Goal: Task Accomplishment & Management: Manage account settings

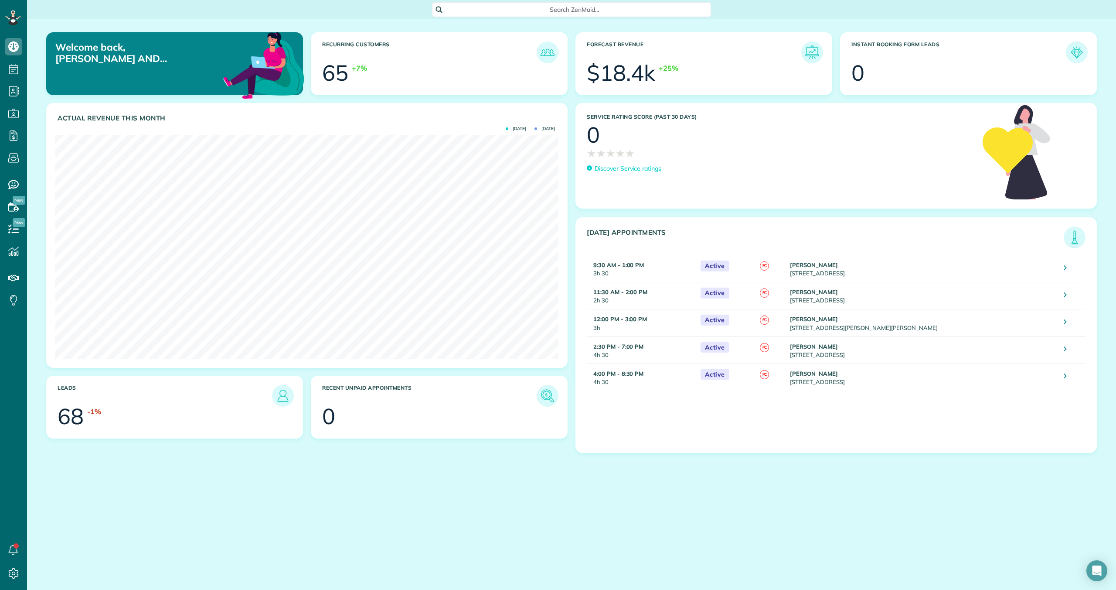
scroll to position [223, 503]
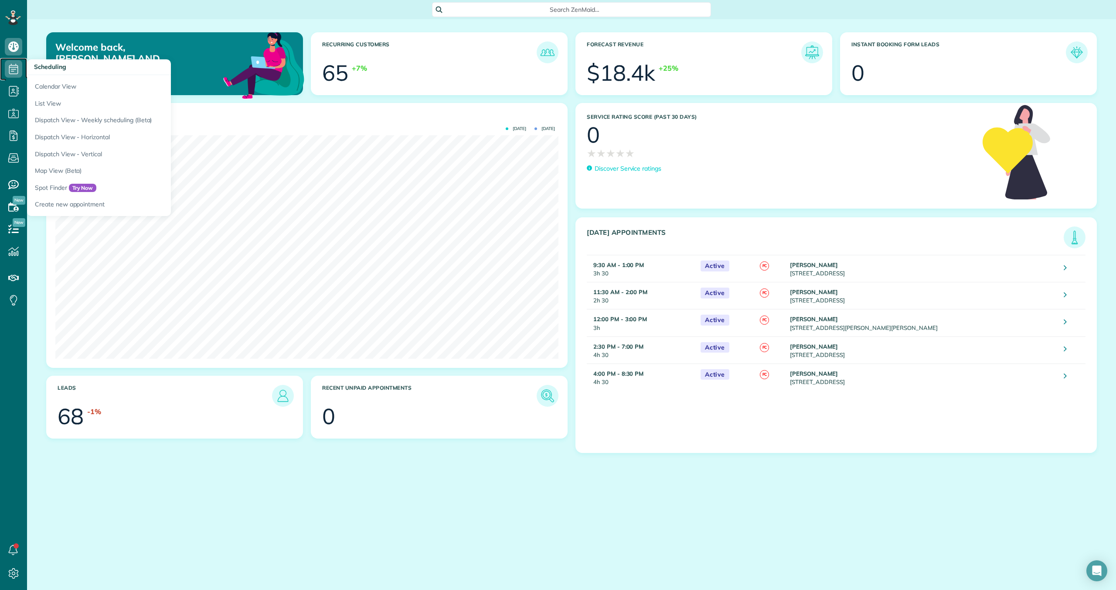
click at [15, 66] on icon at bounding box center [13, 68] width 17 height 17
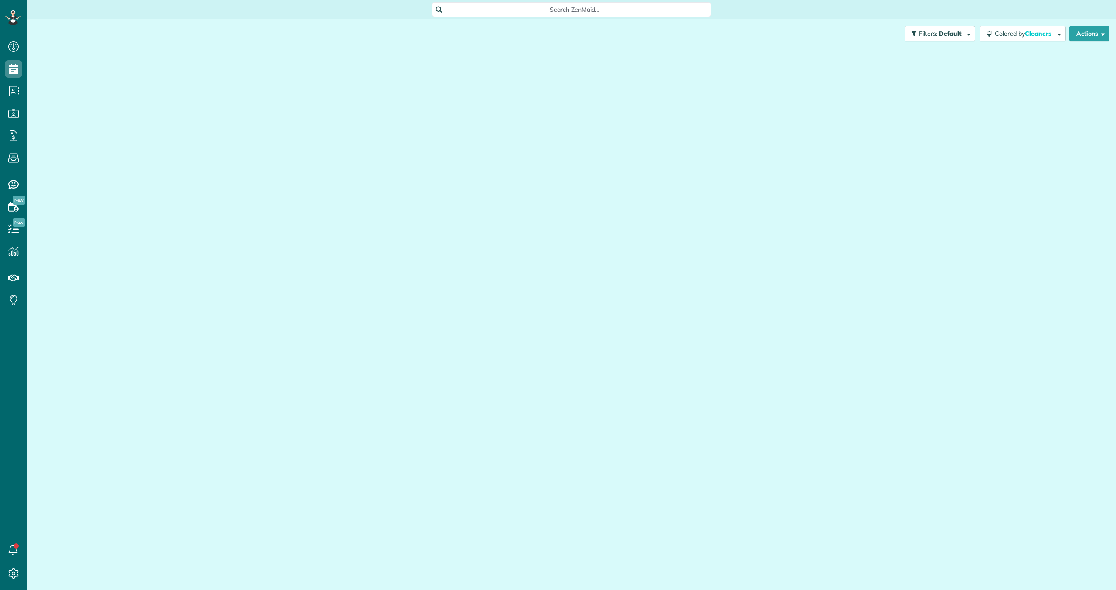
scroll to position [4, 4]
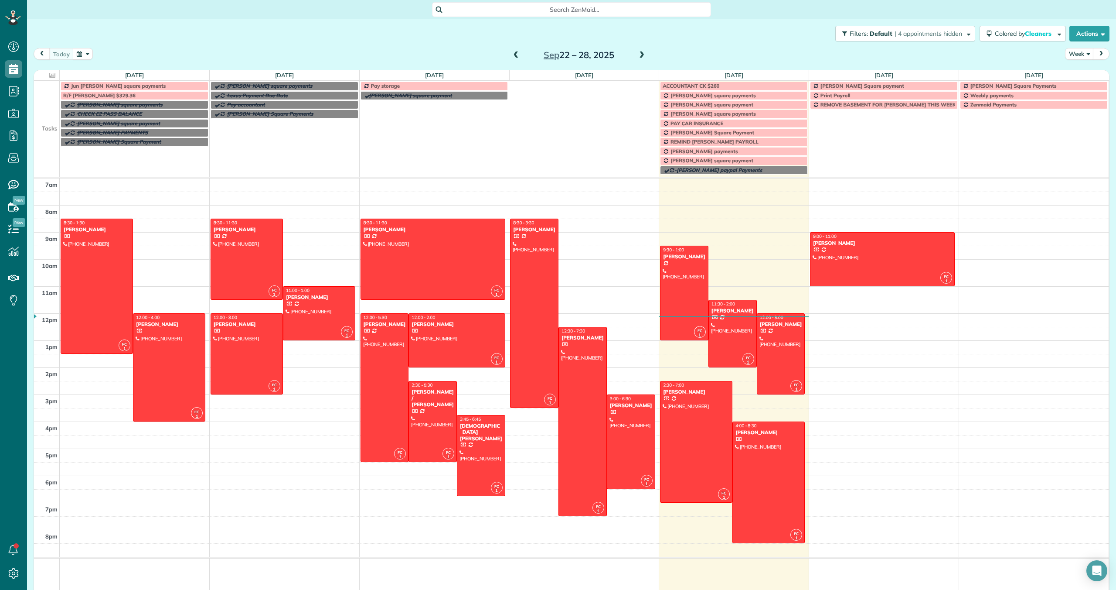
click at [702, 112] on span "[PERSON_NAME] square payments" at bounding box center [713, 113] width 85 height 7
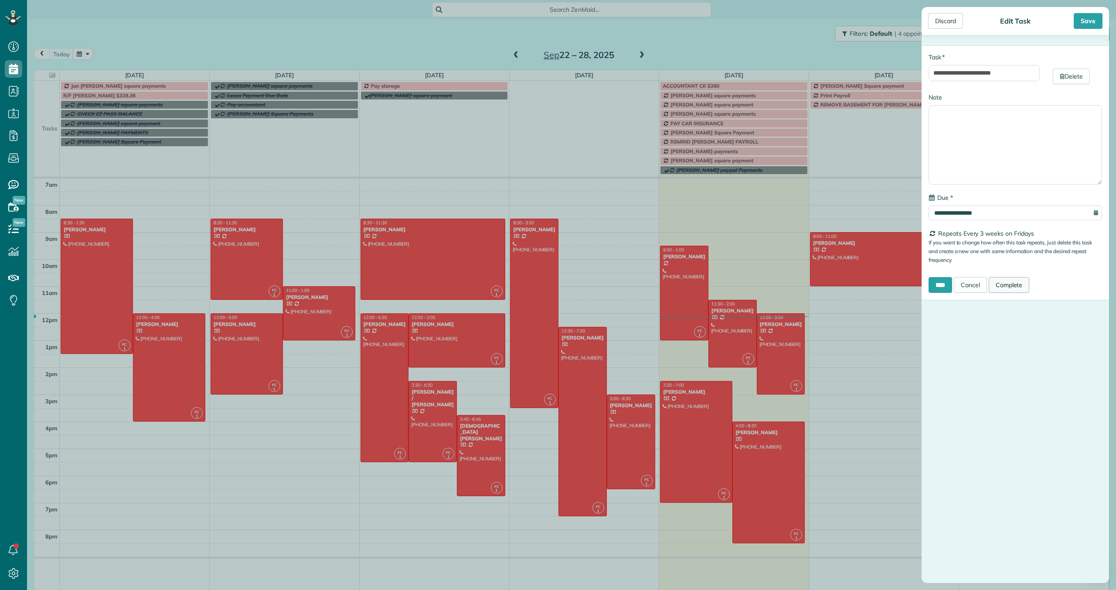
click at [1019, 284] on link "Complete" at bounding box center [1009, 285] width 41 height 16
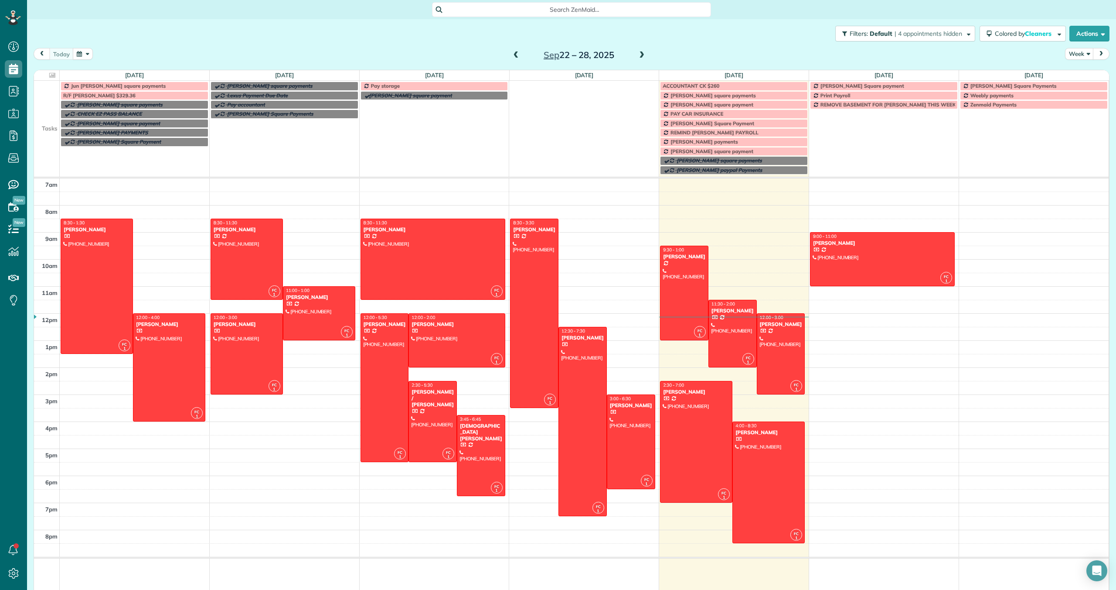
click at [642, 57] on span at bounding box center [642, 55] width 10 height 8
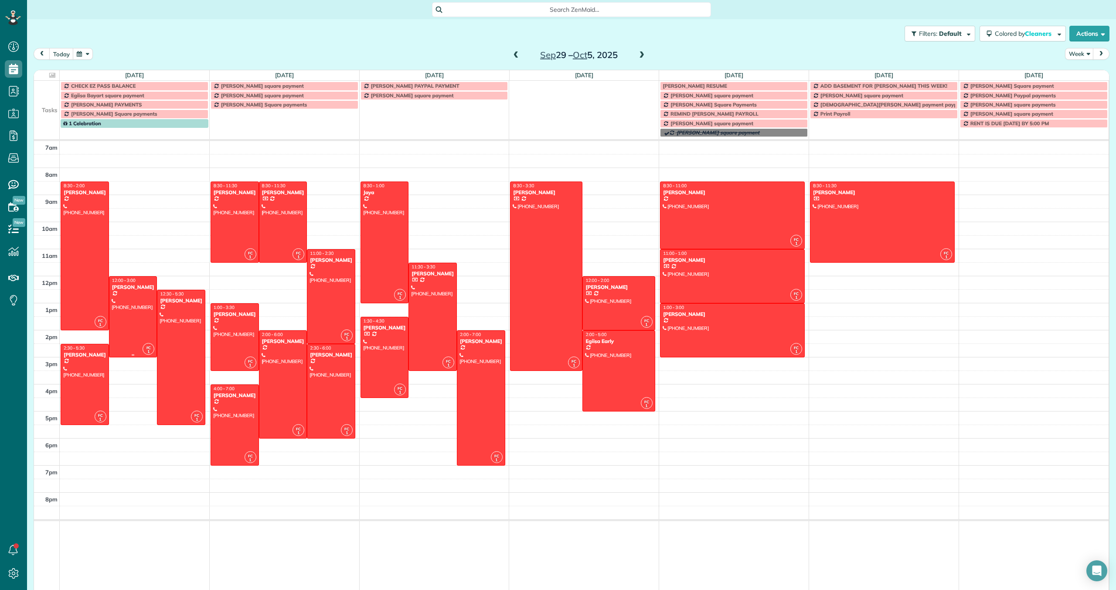
click at [133, 309] on div at bounding box center [133, 316] width 48 height 80
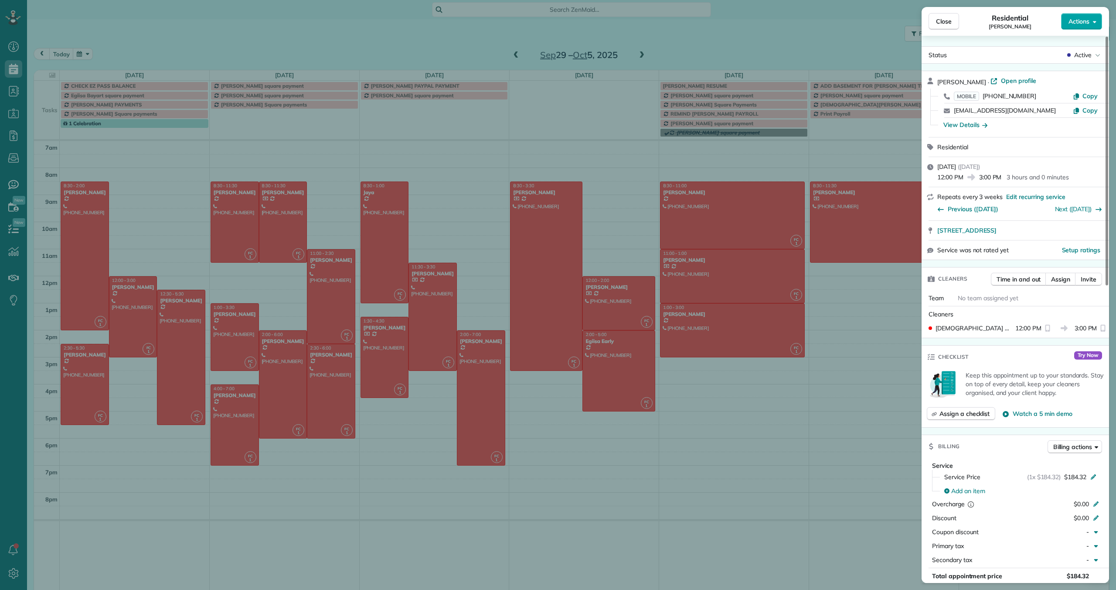
click at [1091, 20] on button "Actions" at bounding box center [1081, 21] width 41 height 17
click at [1023, 55] on span "Edit this appointment" at bounding box center [1053, 56] width 81 height 9
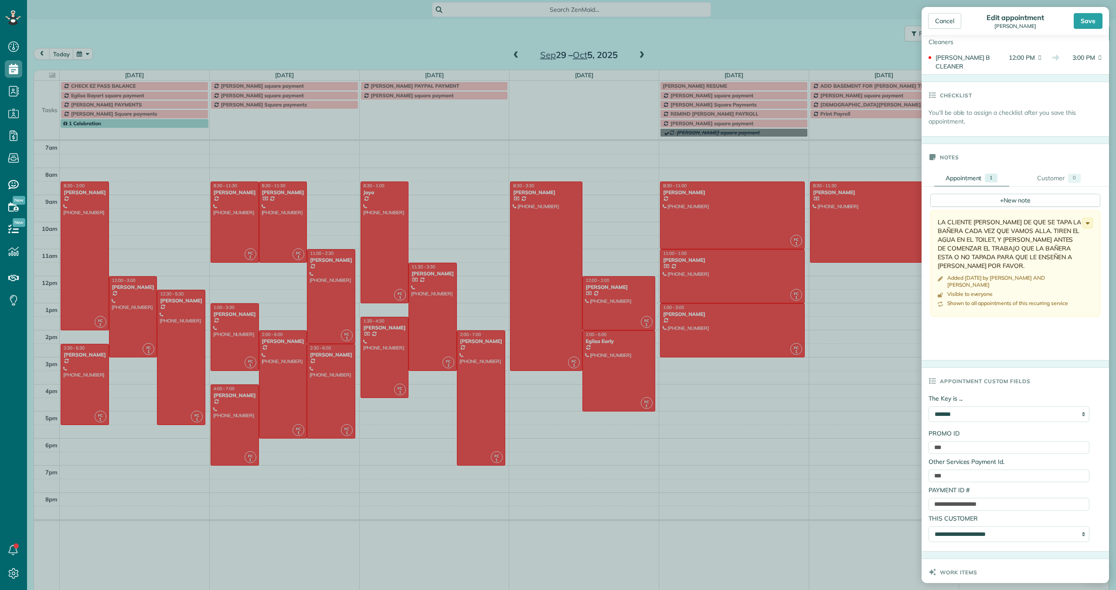
scroll to position [184, 0]
drag, startPoint x: 1008, startPoint y: 494, endPoint x: 915, endPoint y: 493, distance: 93.3
click at [915, 493] on aside "Cancel Edit appointment [PERSON_NAME] Save Status Active Active Stand-By Cancel…" at bounding box center [1015, 295] width 201 height 590
paste input "text"
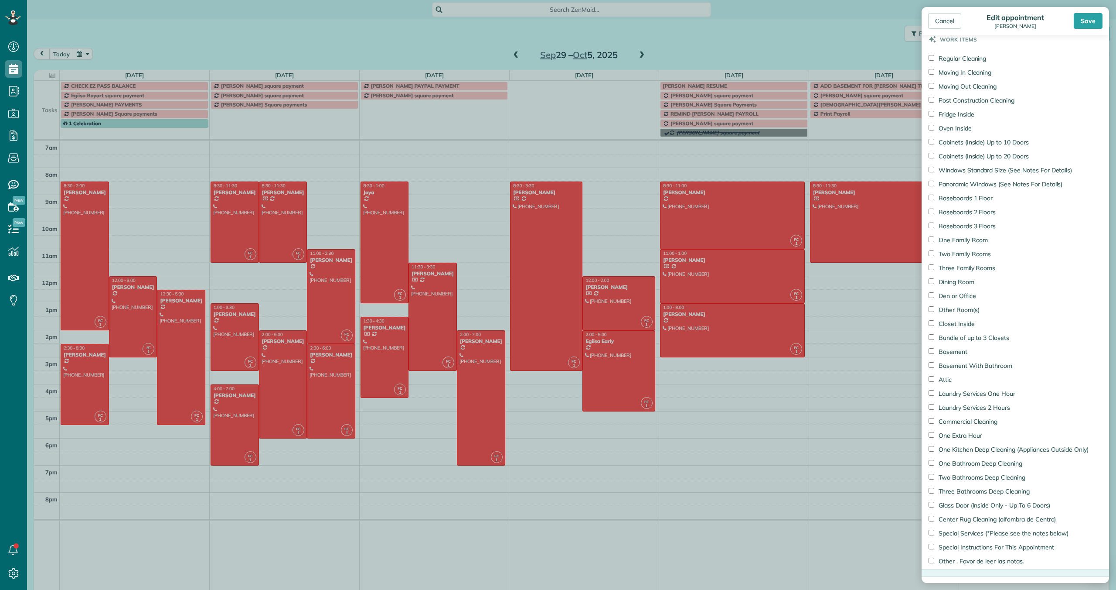
scroll to position [819, 0]
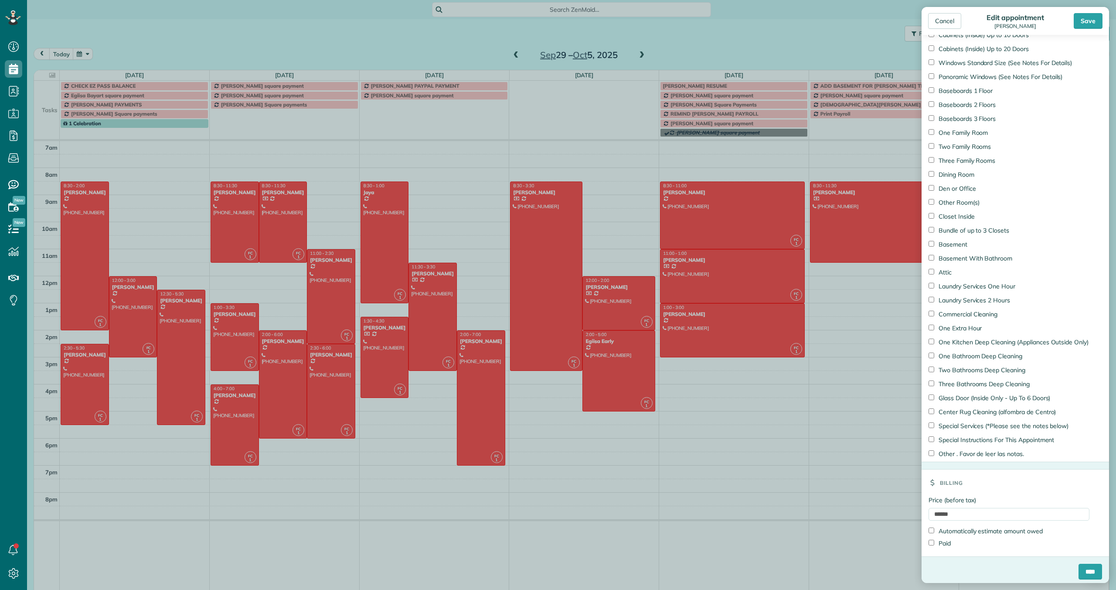
type input "**********"
click at [1087, 569] on input "****" at bounding box center [1091, 571] width 24 height 16
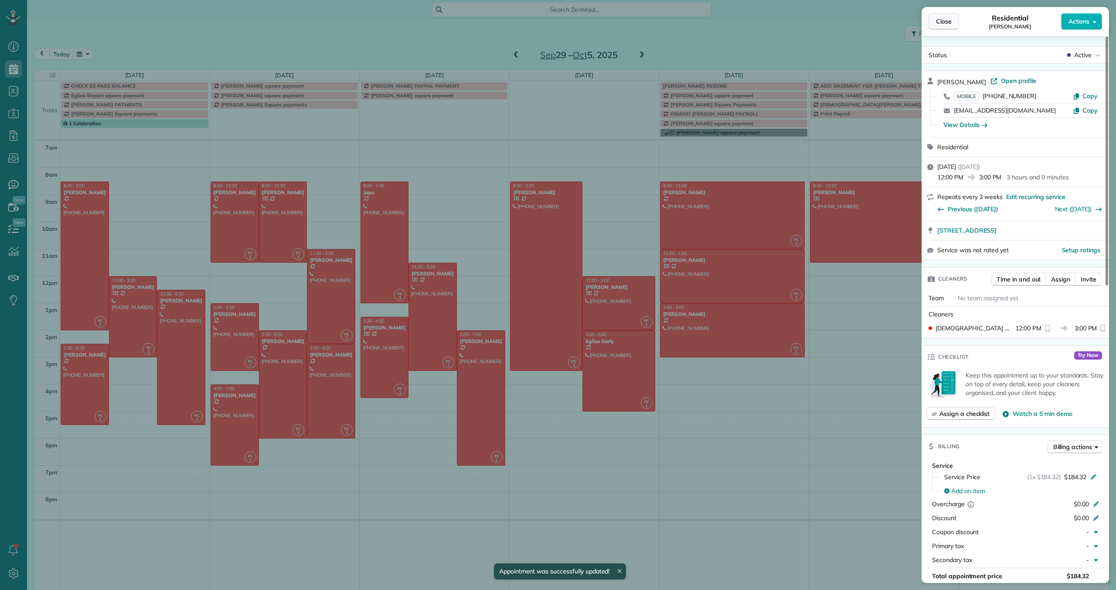
click at [945, 19] on span "Close" at bounding box center [944, 21] width 16 height 9
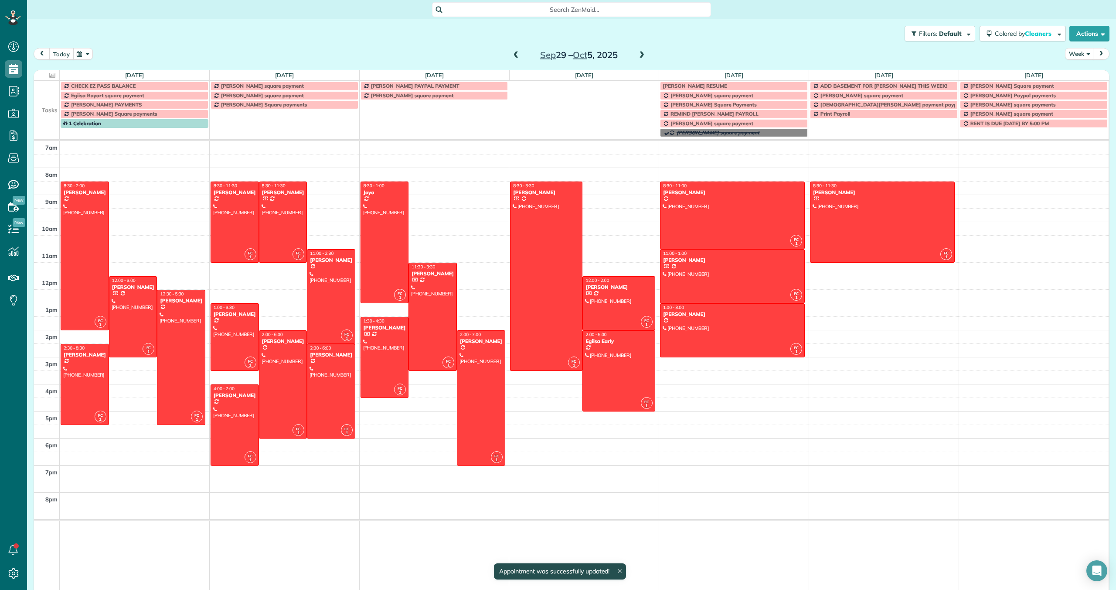
click at [57, 53] on button "today" at bounding box center [61, 54] width 24 height 12
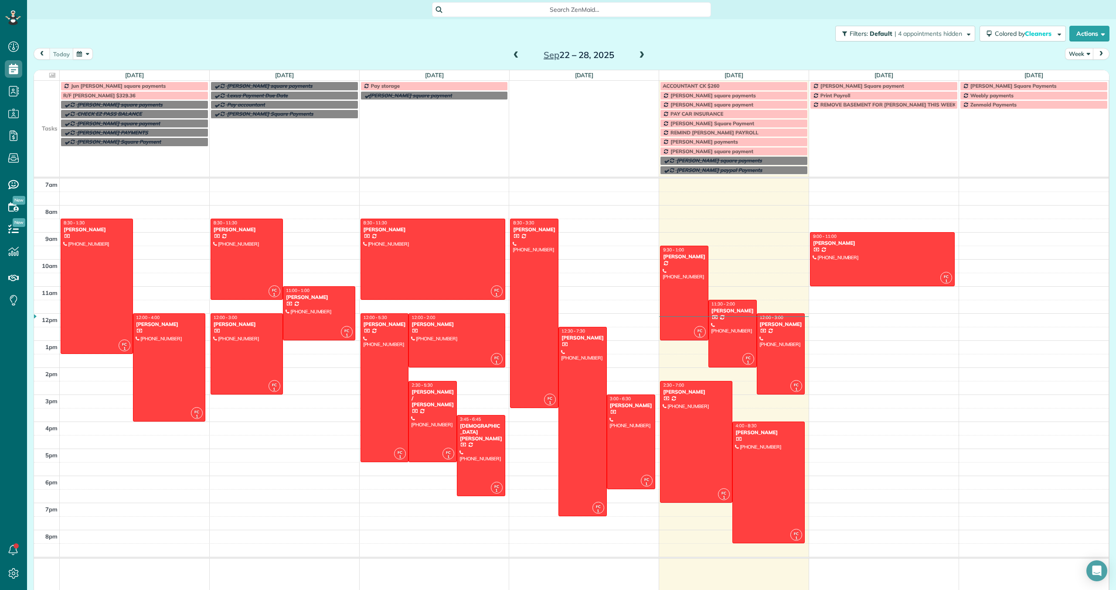
click at [695, 122] on span "[PERSON_NAME] Square Payment" at bounding box center [713, 123] width 84 height 7
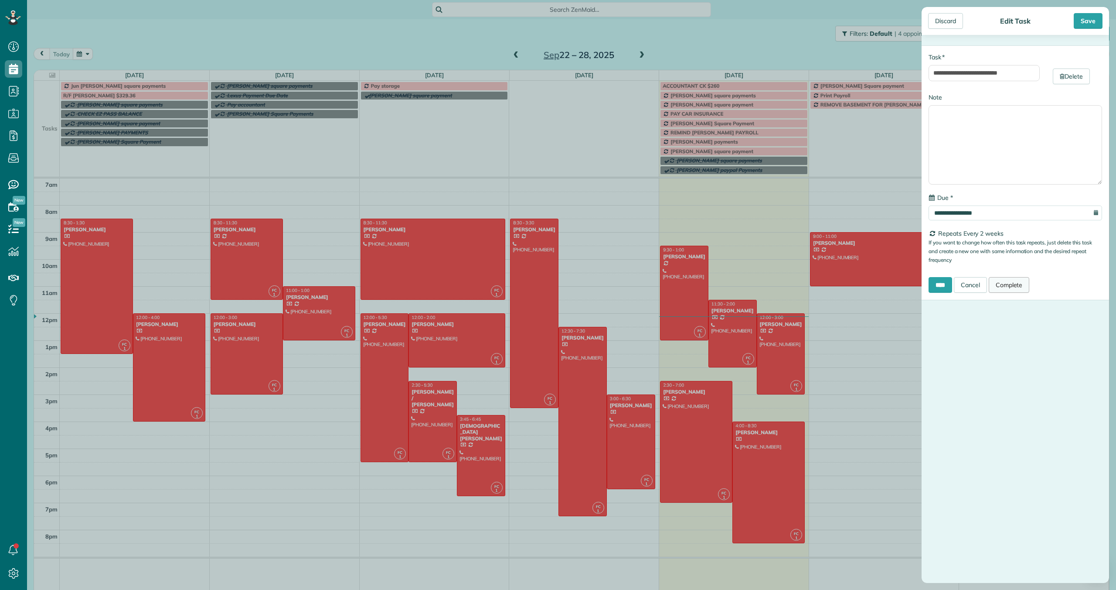
click at [1016, 284] on link "Complete" at bounding box center [1009, 285] width 41 height 16
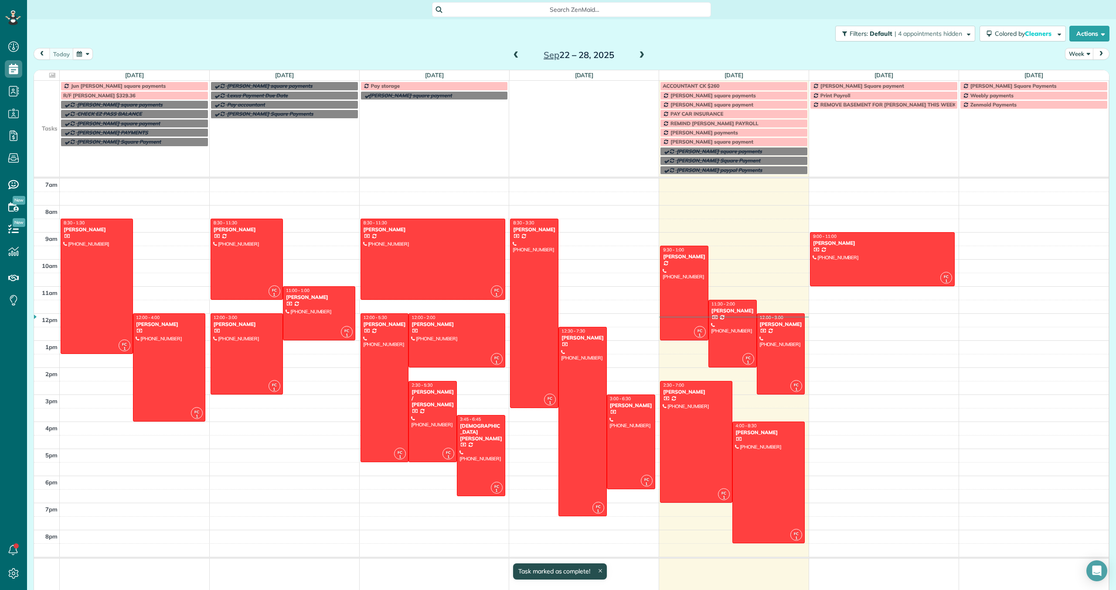
click at [642, 55] on span at bounding box center [642, 55] width 10 height 8
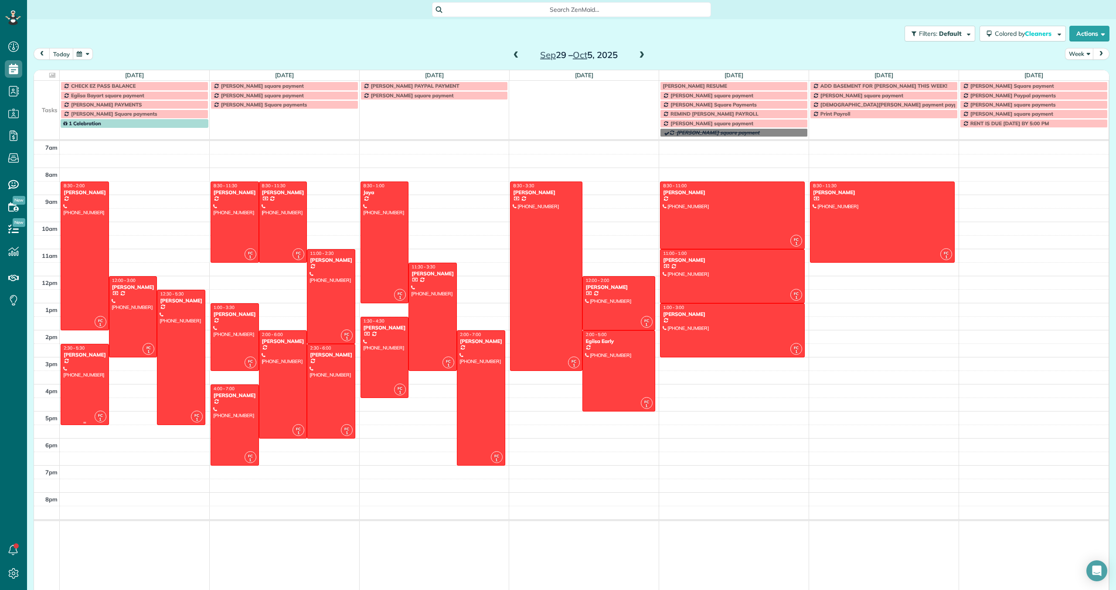
click at [78, 367] on div at bounding box center [85, 384] width 48 height 80
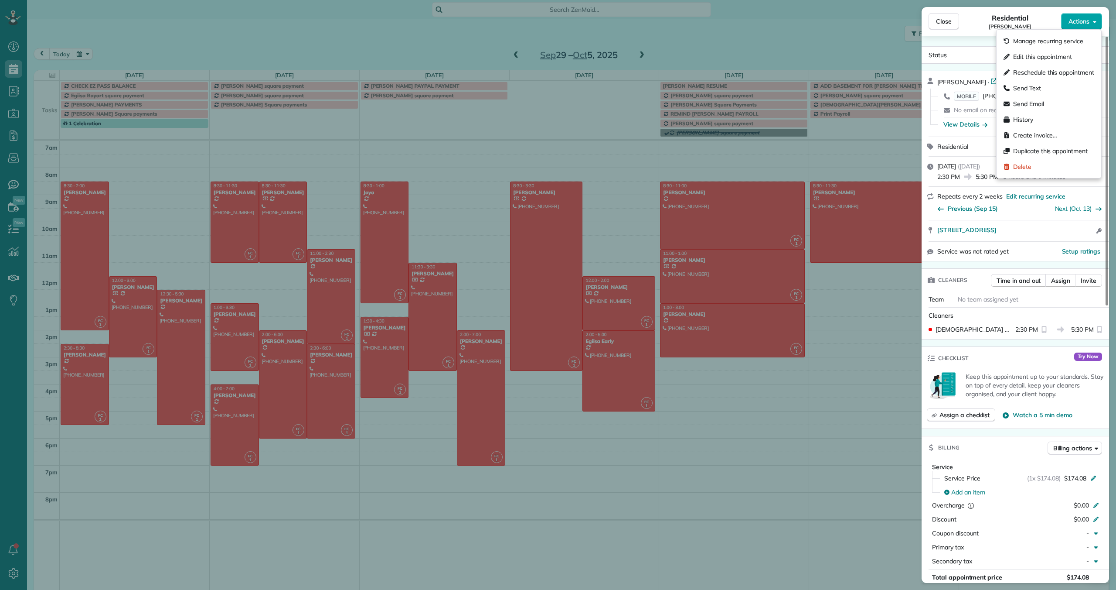
click at [1076, 19] on span "Actions" at bounding box center [1079, 21] width 21 height 9
click at [1049, 53] on span "Edit this appointment" at bounding box center [1053, 56] width 81 height 9
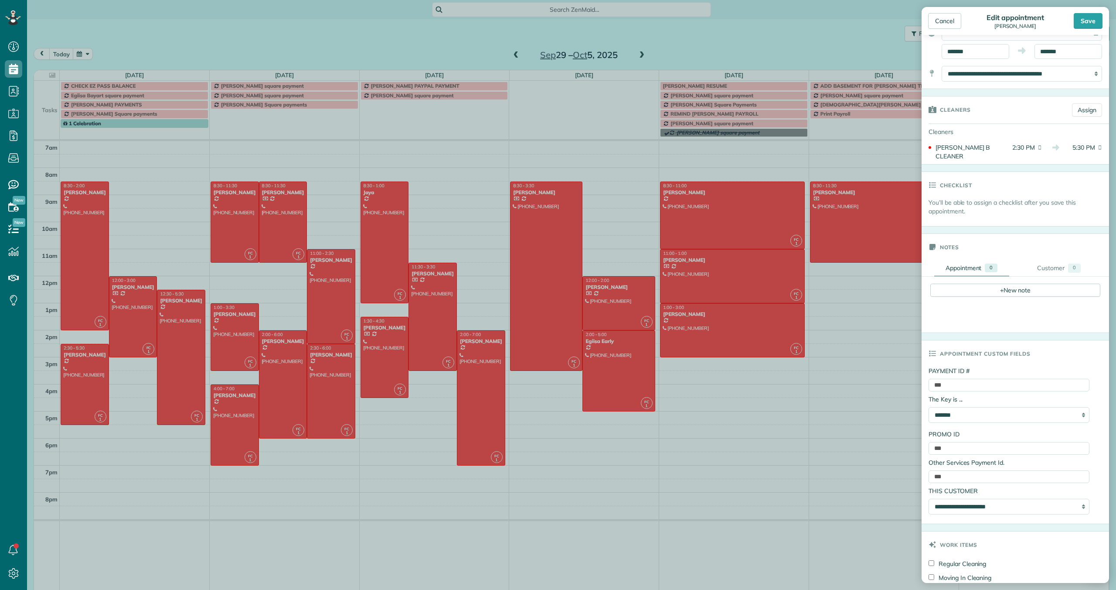
scroll to position [92, 0]
drag, startPoint x: 952, startPoint y: 376, endPoint x: 930, endPoint y: 375, distance: 22.3
click at [930, 377] on input "***" at bounding box center [1009, 383] width 161 height 13
paste input "**********"
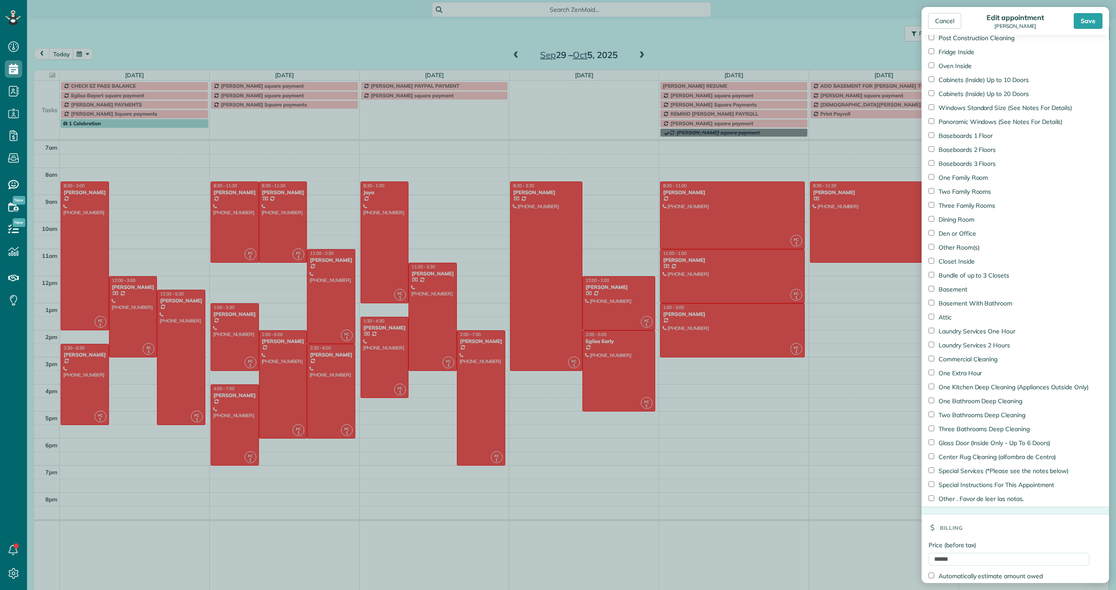
scroll to position [702, 0]
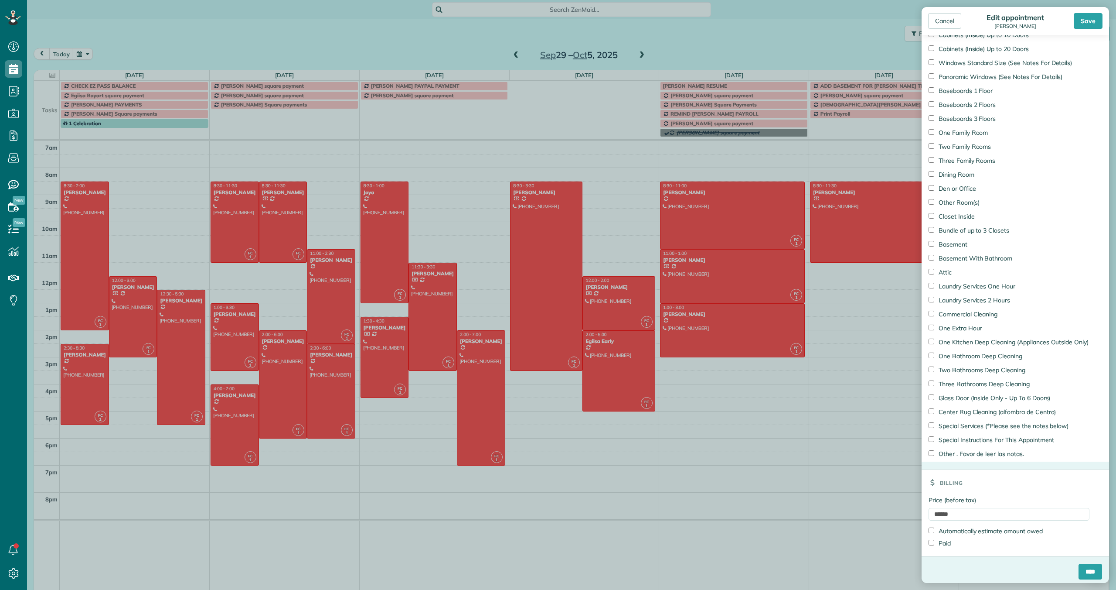
type input "**********"
click at [931, 539] on label "Paid" at bounding box center [940, 543] width 22 height 9
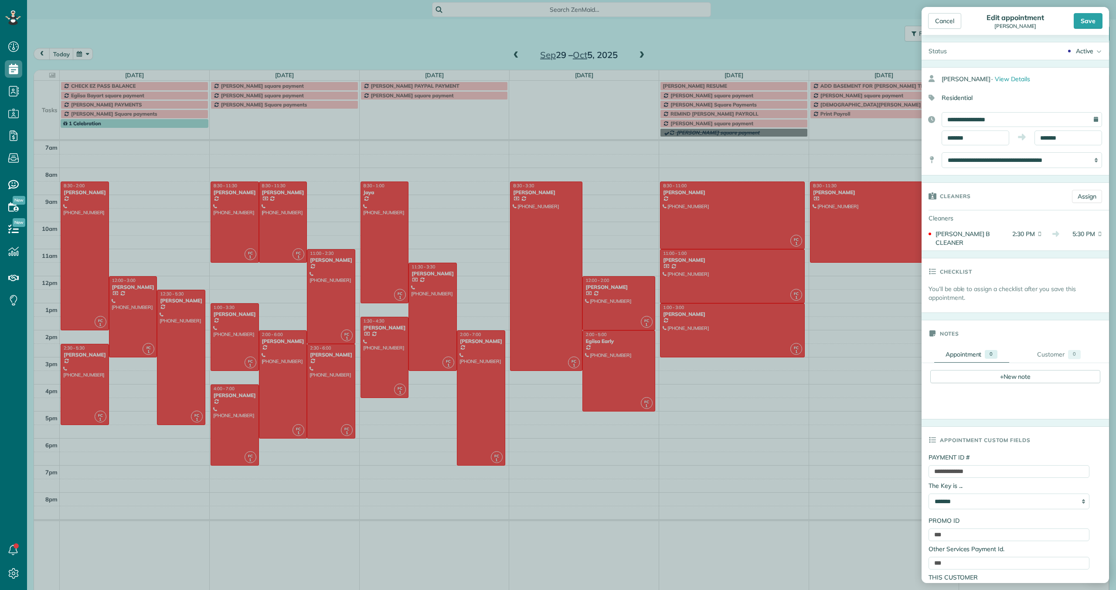
scroll to position [0, 0]
click at [1087, 20] on div "Save" at bounding box center [1088, 21] width 29 height 16
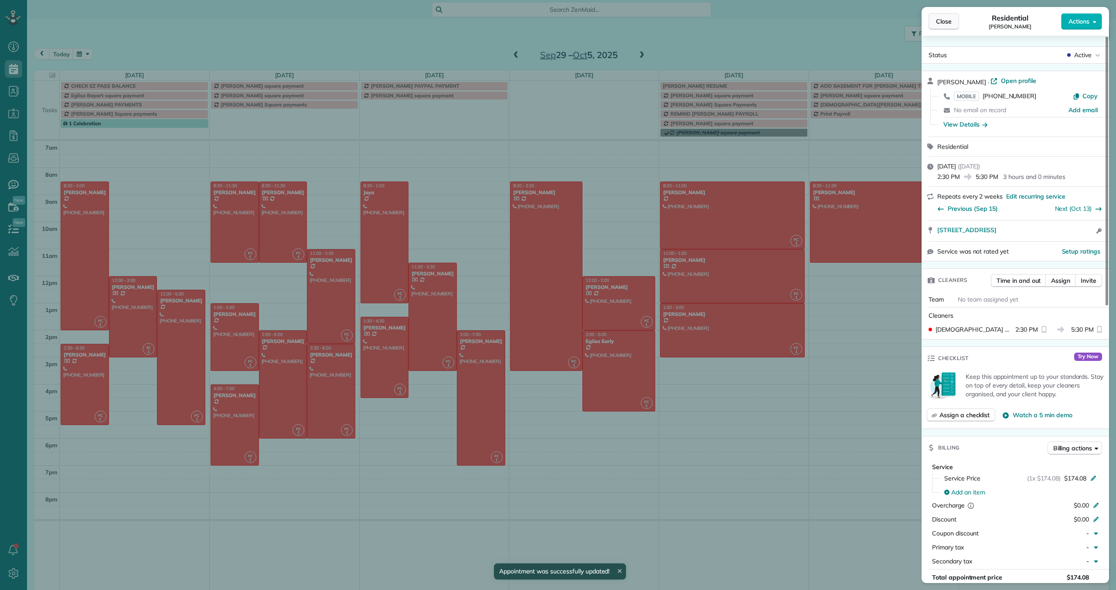
click at [944, 20] on span "Close" at bounding box center [944, 21] width 16 height 9
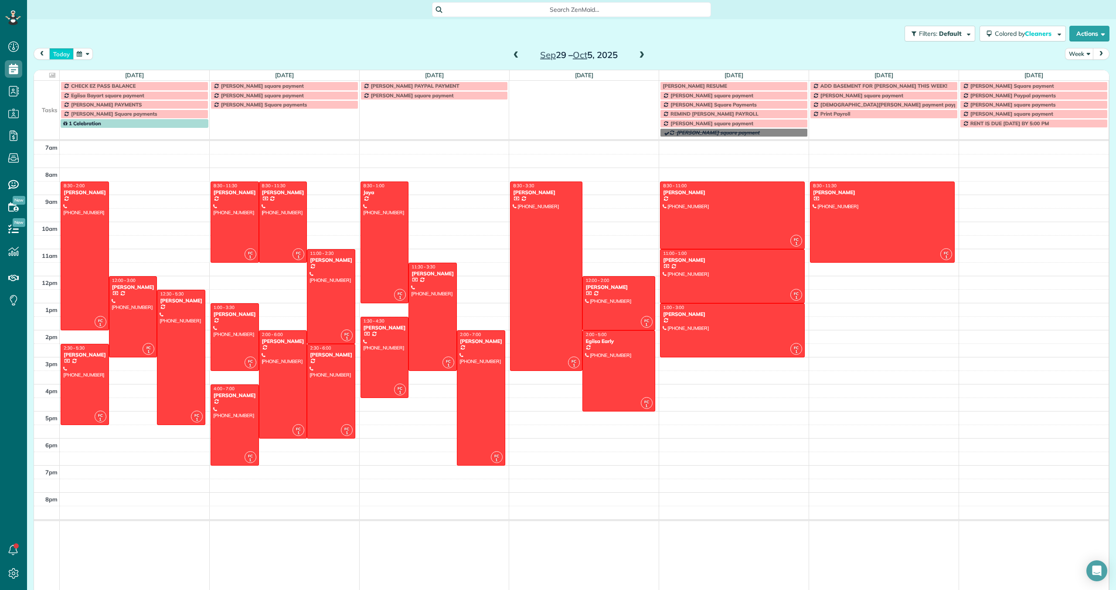
click at [64, 53] on button "today" at bounding box center [61, 54] width 24 height 12
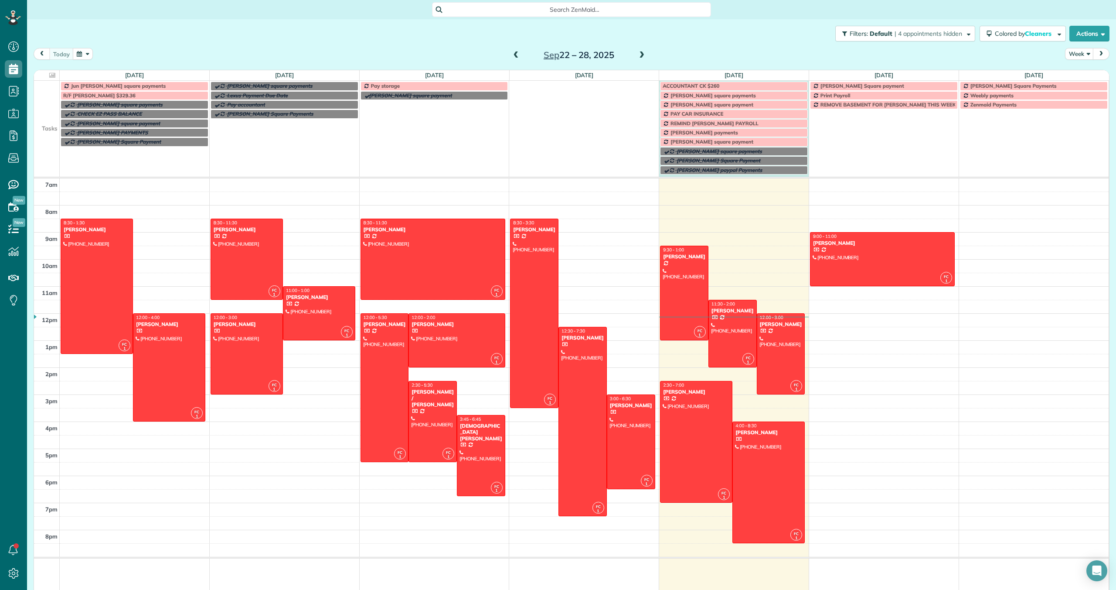
click at [682, 174] on div "Jun [PERSON_NAME] square payments [PERSON_NAME] square payments Pay storage ACC…" at bounding box center [571, 129] width 1075 height 96
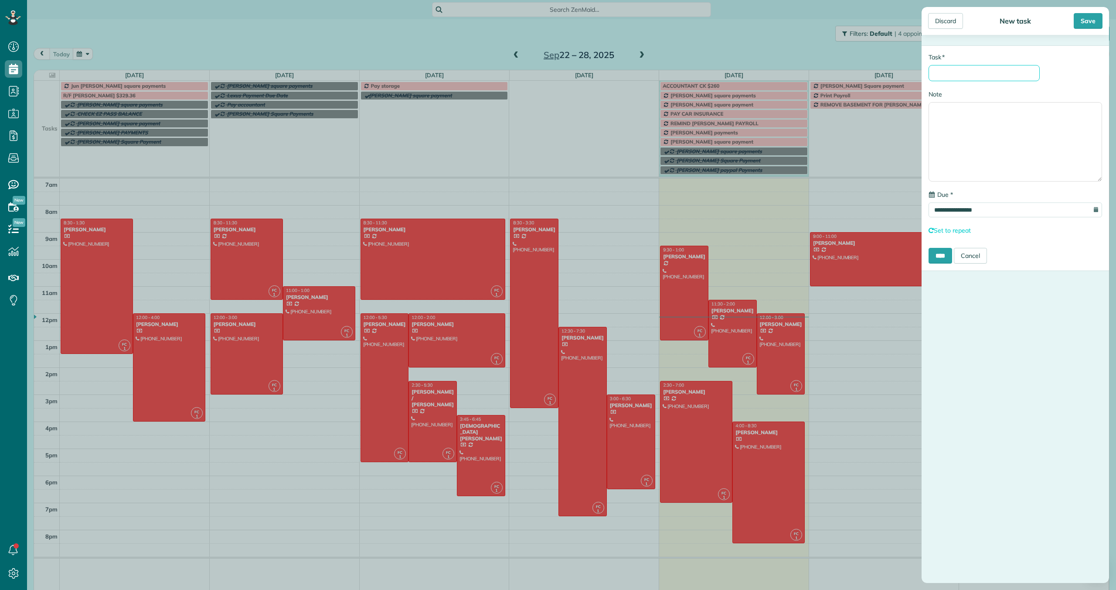
click at [973, 78] on input "* Task" at bounding box center [984, 73] width 111 height 16
type input "**********"
click at [953, 231] on link "Set to repeat" at bounding box center [950, 230] width 42 height 8
click at [953, 246] on select "**********" at bounding box center [998, 246] width 139 height 16
select select "**********"
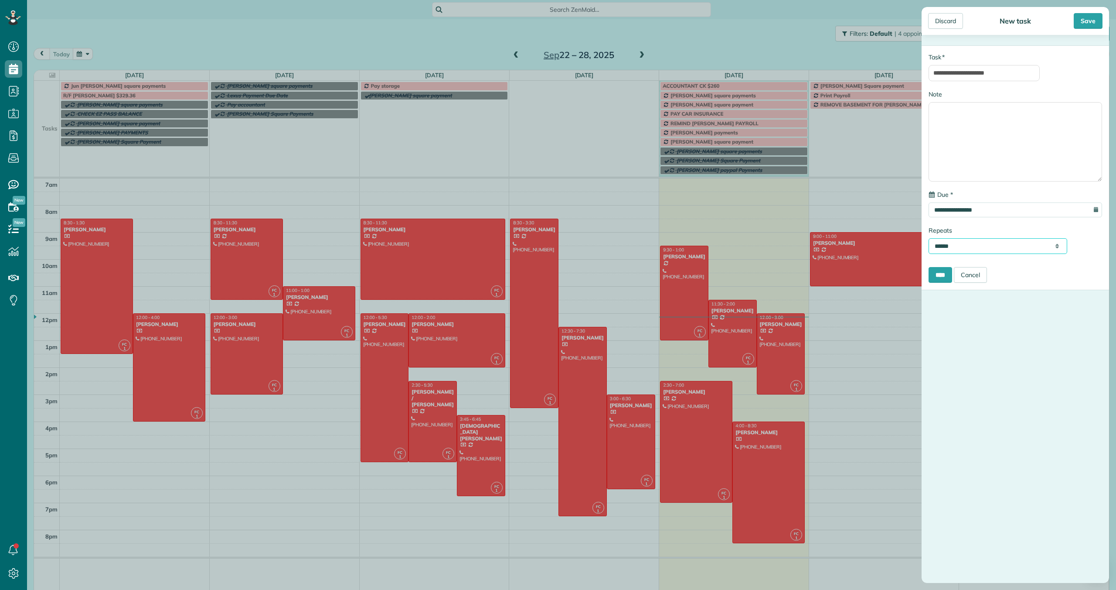
click at [929, 239] on select "**********" at bounding box center [998, 246] width 139 height 16
click at [947, 278] on input "****" at bounding box center [941, 275] width 24 height 16
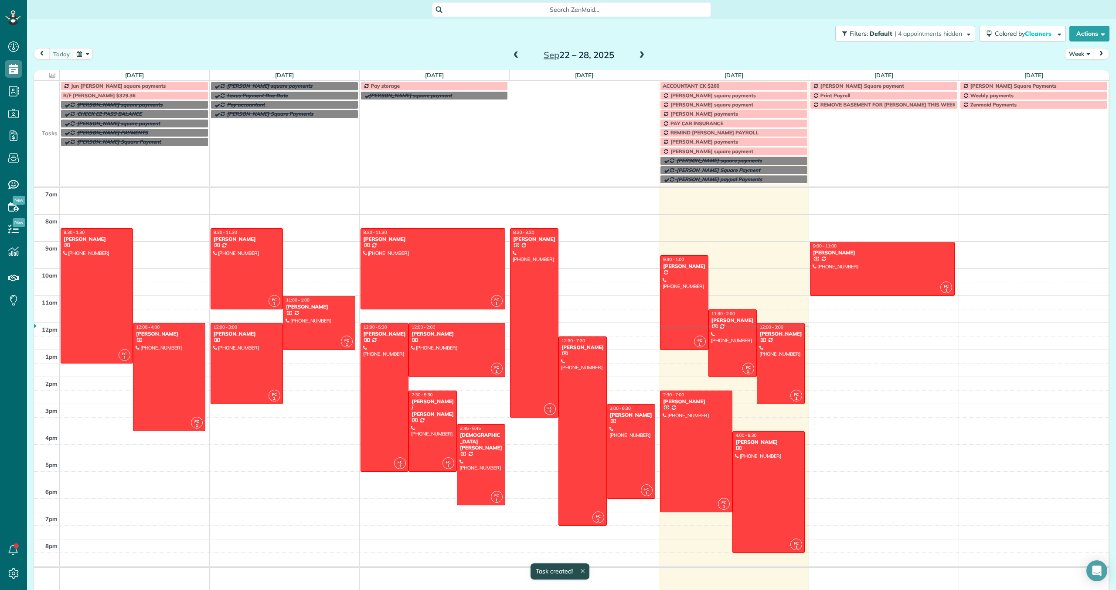
click at [687, 113] on span "[PERSON_NAME] payments" at bounding box center [705, 113] width 68 height 7
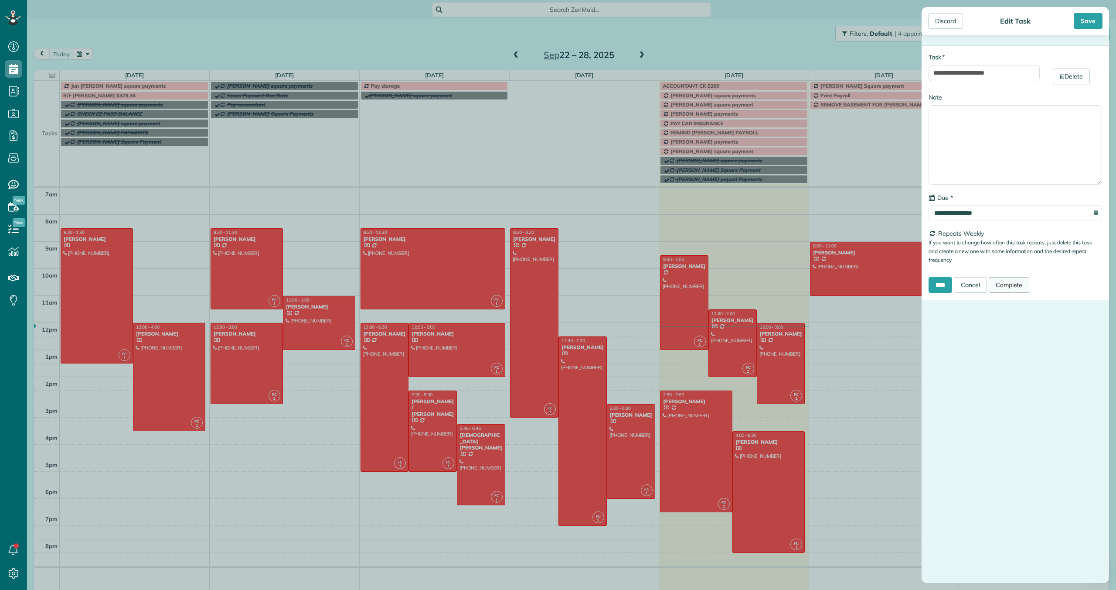
click at [1017, 285] on link "Complete" at bounding box center [1009, 285] width 41 height 16
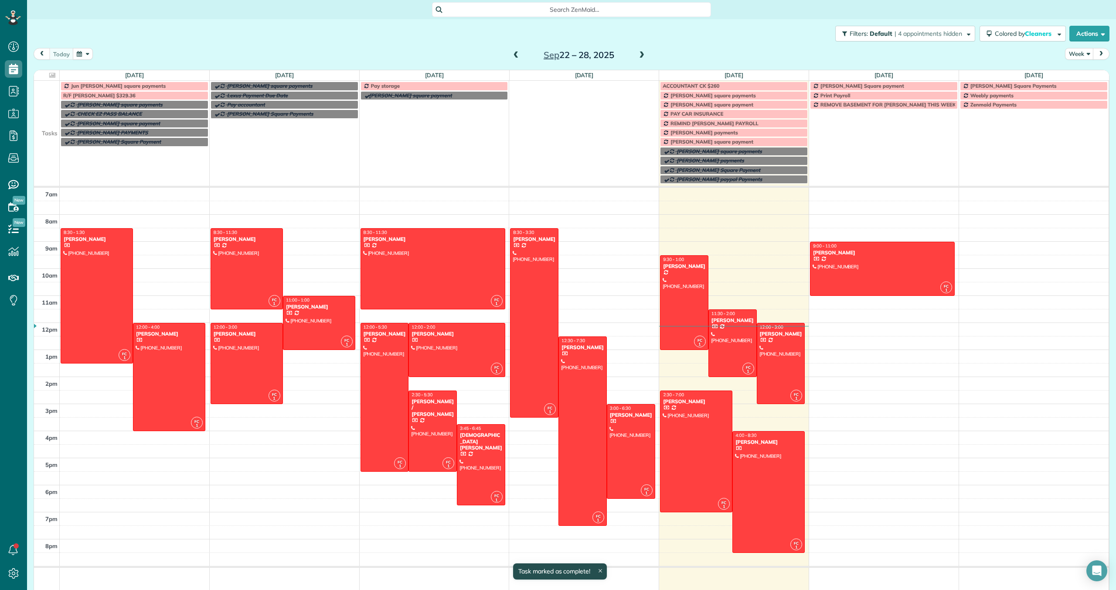
click at [641, 55] on span at bounding box center [642, 55] width 10 height 8
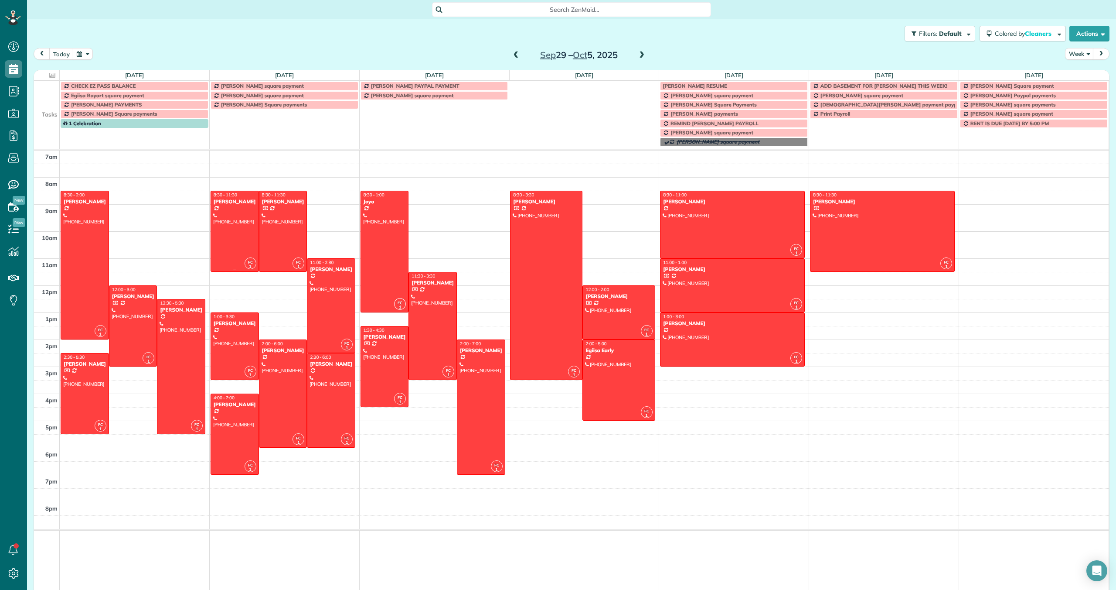
click at [229, 230] on div at bounding box center [235, 231] width 48 height 80
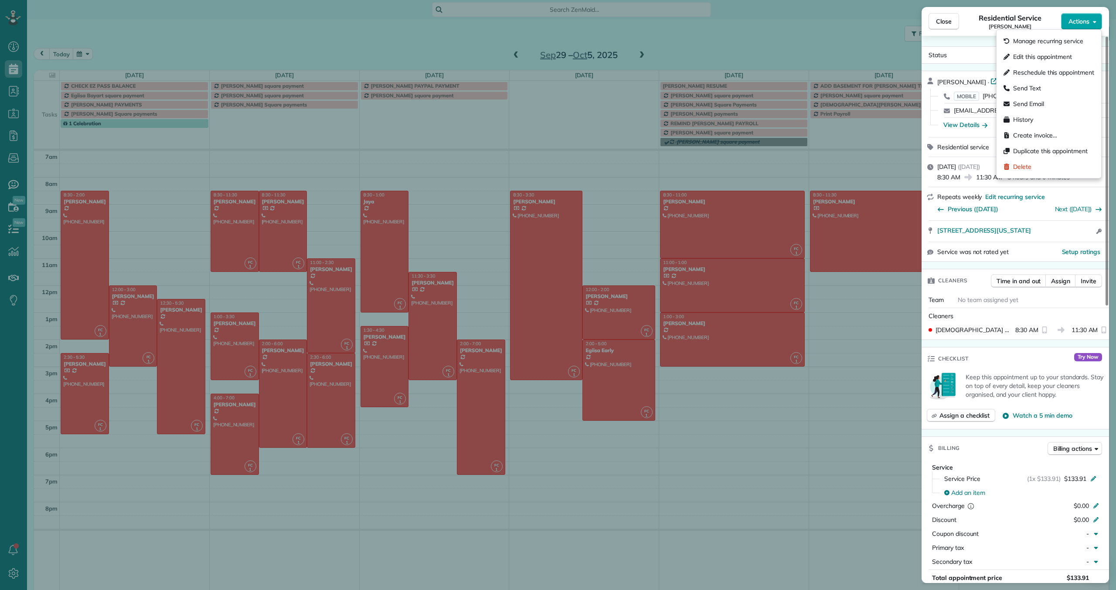
click at [1075, 22] on span "Actions" at bounding box center [1079, 21] width 21 height 9
click at [1023, 57] on span "Edit this appointment" at bounding box center [1053, 56] width 81 height 9
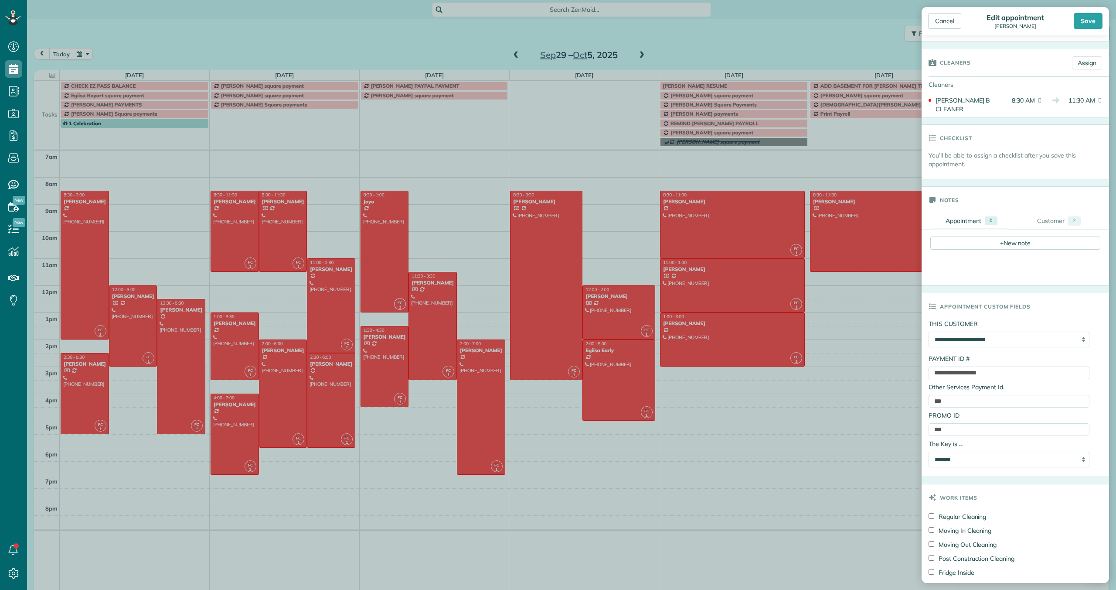
scroll to position [142, 0]
drag, startPoint x: 1007, startPoint y: 360, endPoint x: 897, endPoint y: 362, distance: 109.5
click at [897, 362] on div "Cancel Edit appointment [PERSON_NAME] Save Status Active Active Stand-By Cancel…" at bounding box center [558, 295] width 1116 height 590
paste input "text"
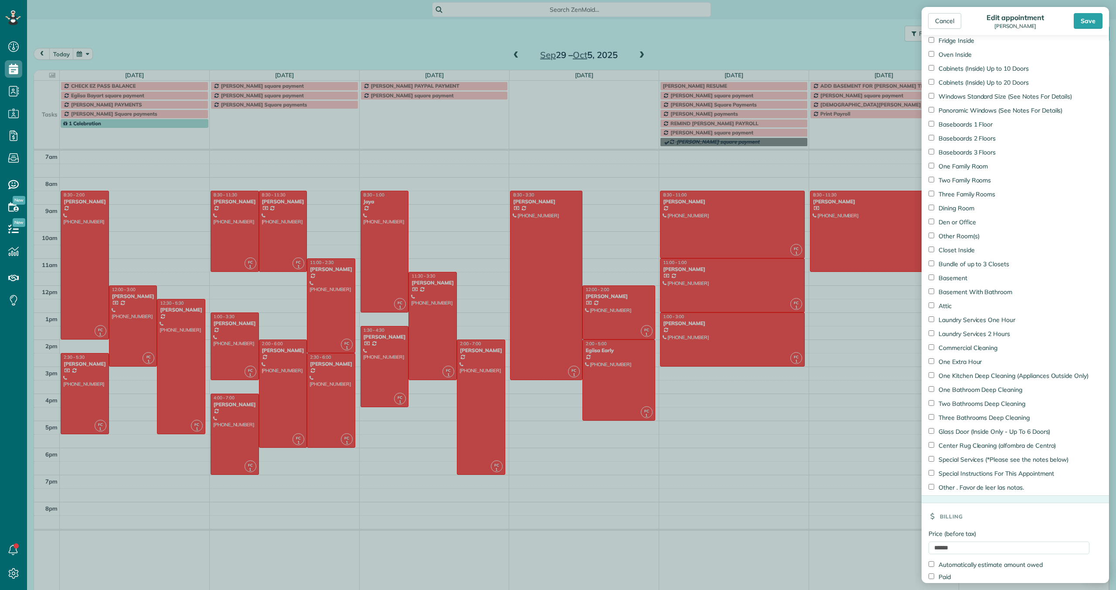
scroll to position [702, 0]
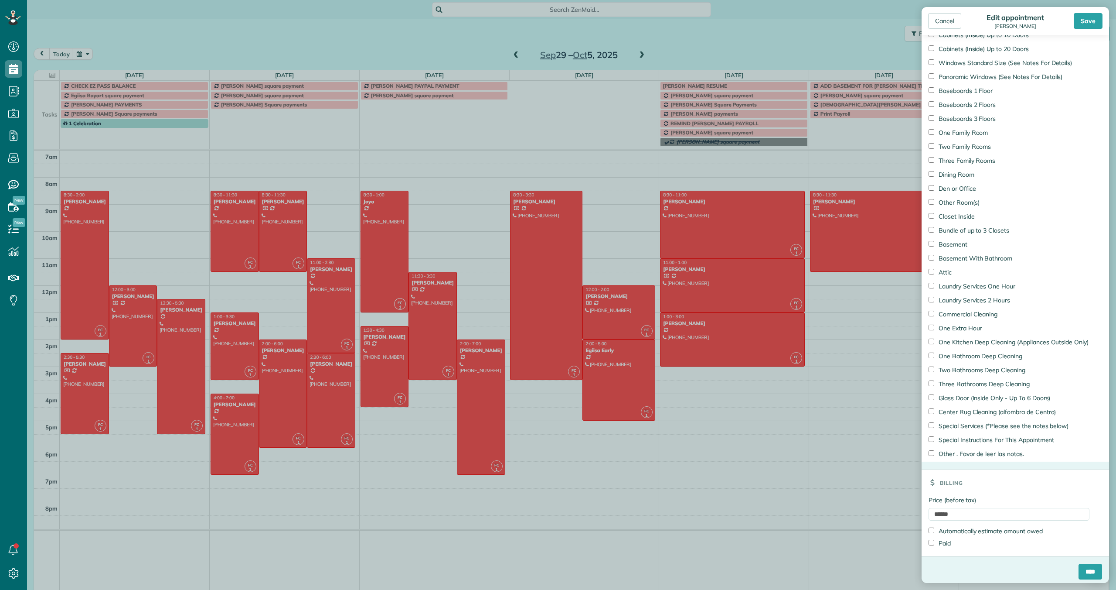
type input "**********"
click at [1087, 567] on input "****" at bounding box center [1091, 571] width 24 height 16
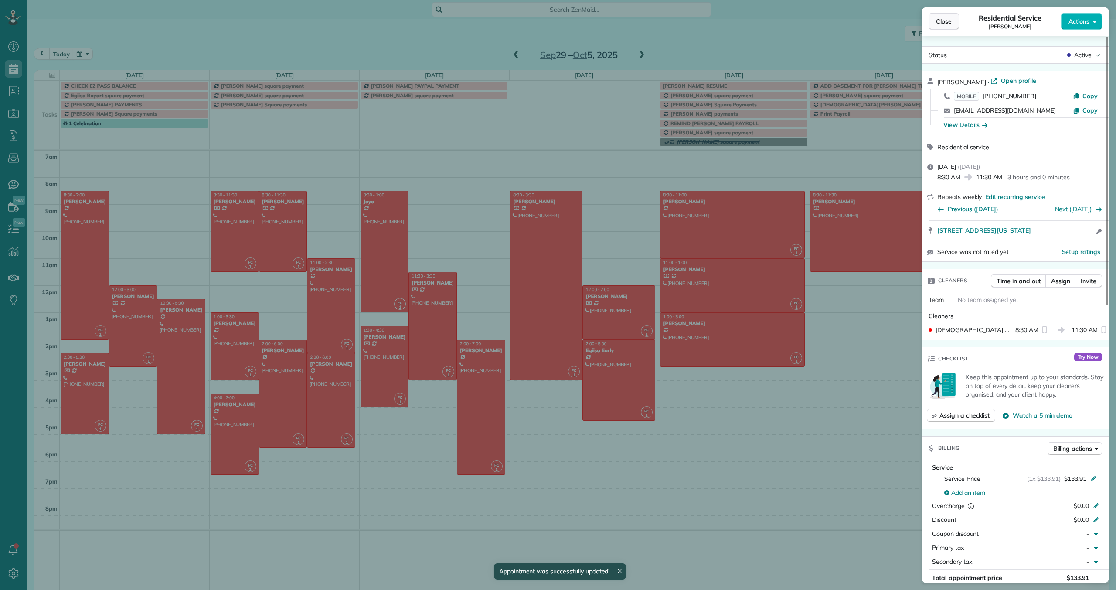
click at [943, 18] on span "Close" at bounding box center [944, 21] width 16 height 9
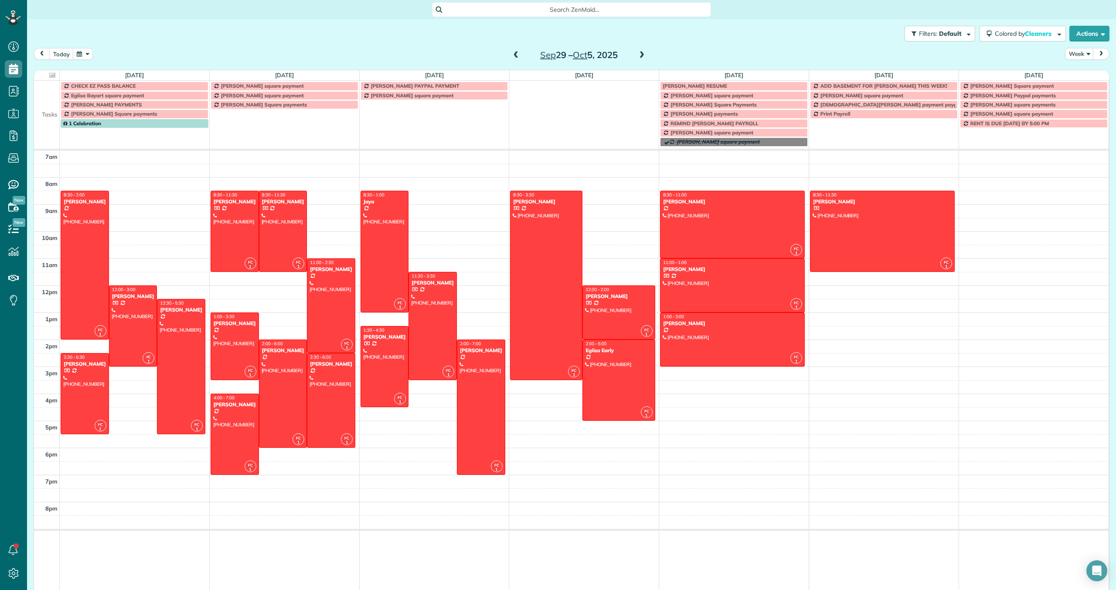
click at [514, 55] on span at bounding box center [517, 55] width 10 height 8
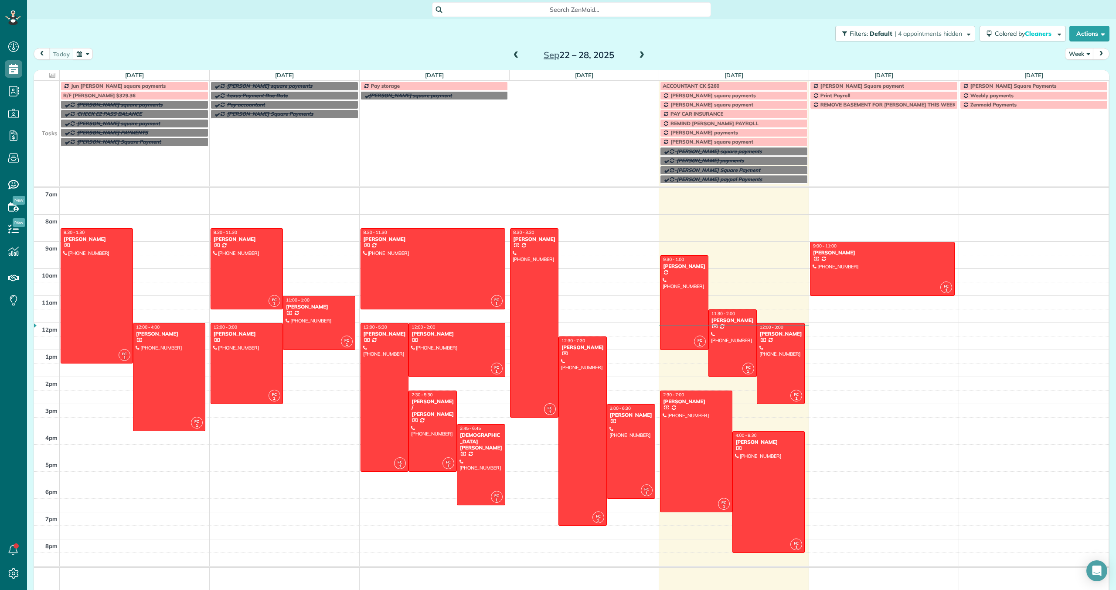
click at [696, 133] on span "[PERSON_NAME] payments" at bounding box center [705, 132] width 68 height 7
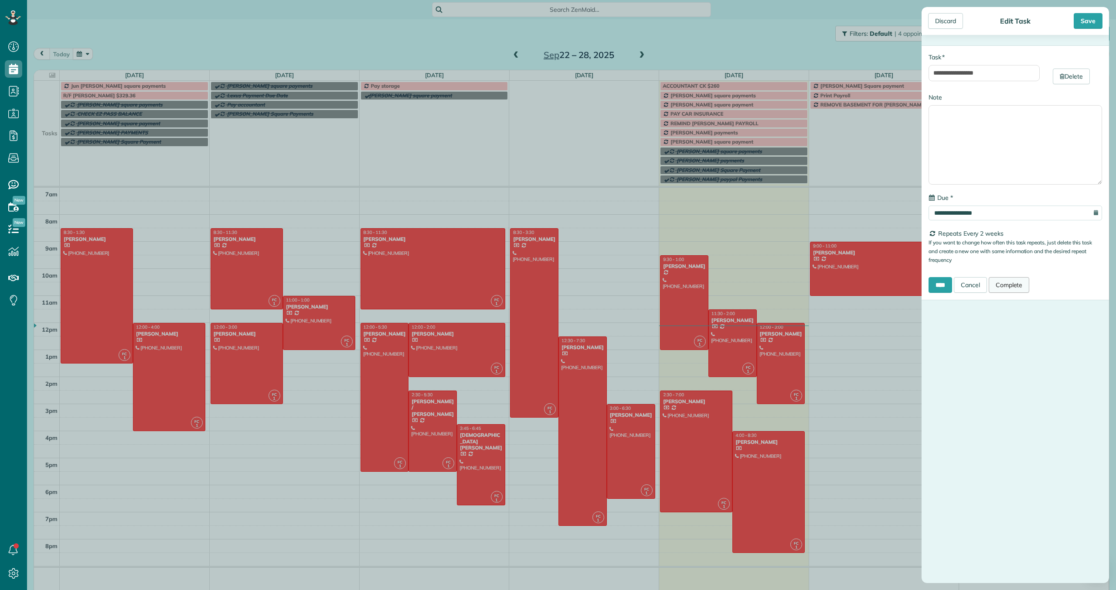
click at [1008, 287] on link "Complete" at bounding box center [1009, 285] width 41 height 16
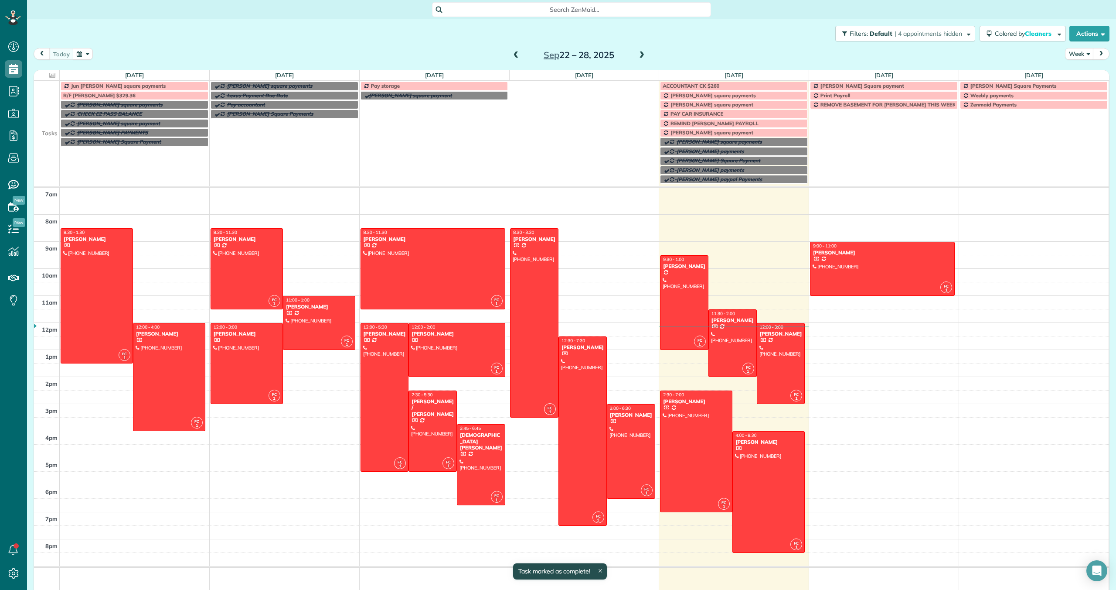
click at [641, 54] on span at bounding box center [642, 55] width 10 height 8
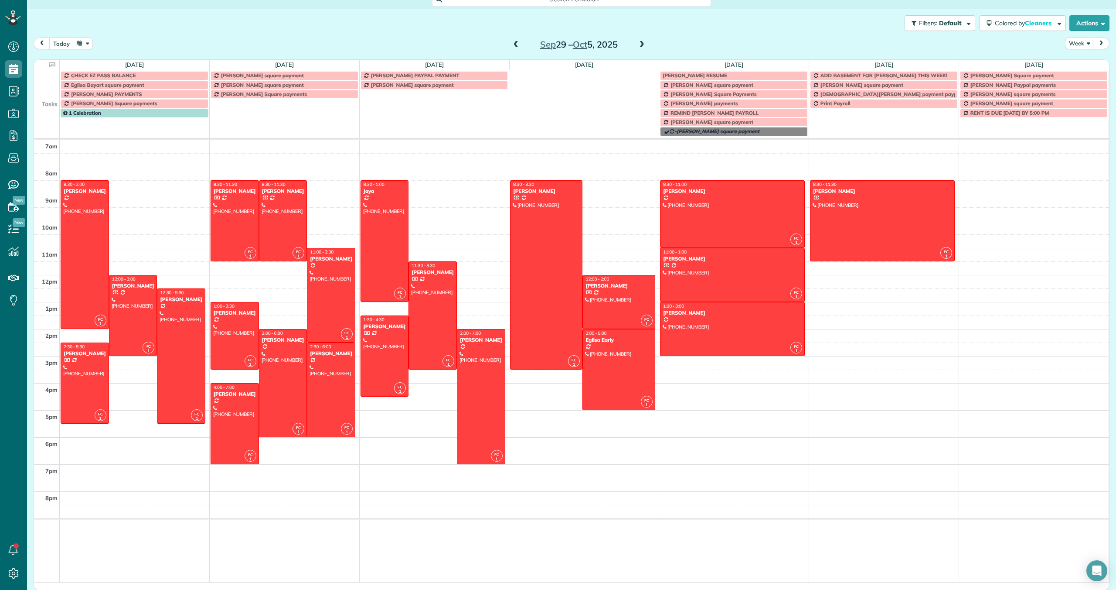
scroll to position [11, 0]
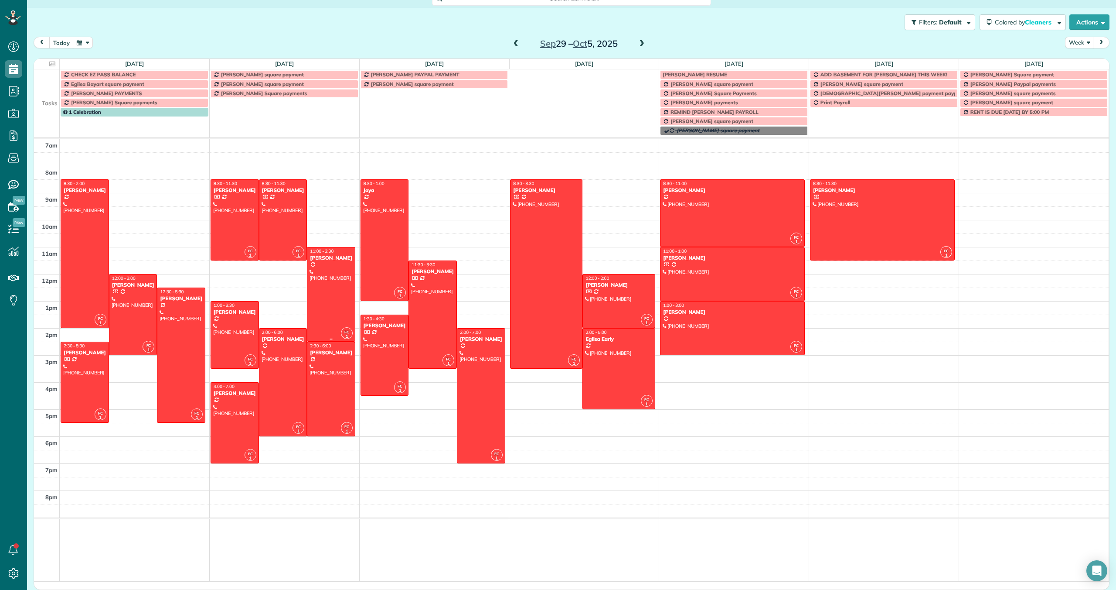
click at [317, 273] on div at bounding box center [331, 294] width 48 height 94
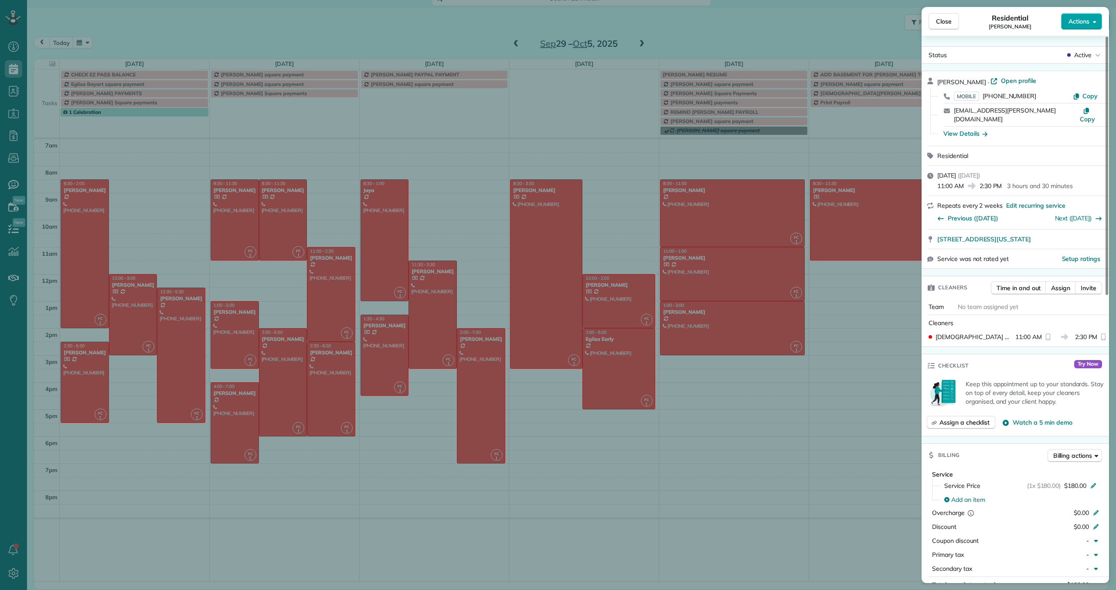
click at [1075, 20] on span "Actions" at bounding box center [1079, 21] width 21 height 9
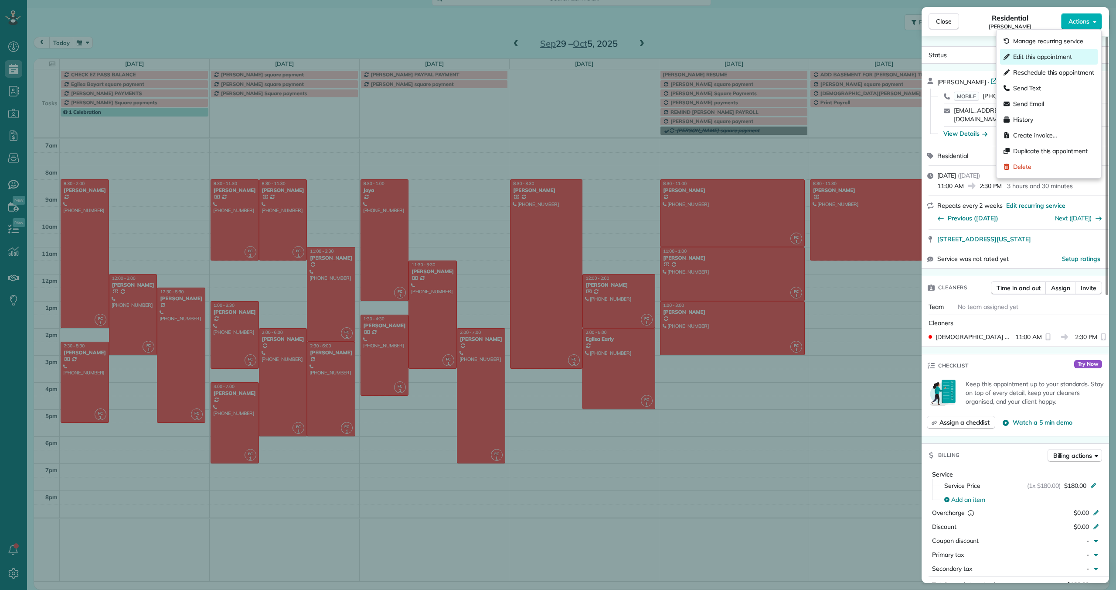
click at [1049, 56] on span "Edit this appointment" at bounding box center [1053, 56] width 81 height 9
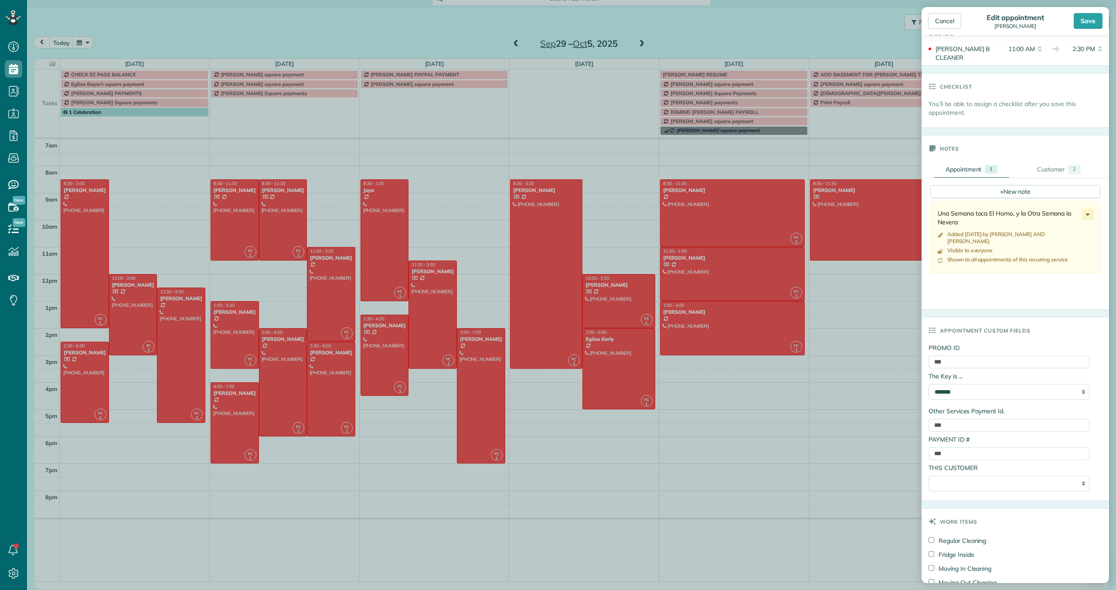
scroll to position [191, 0]
drag, startPoint x: 952, startPoint y: 447, endPoint x: 928, endPoint y: 445, distance: 24.9
click at [928, 445] on div "**********" at bounding box center [1016, 419] width 188 height 157
paste input "**********"
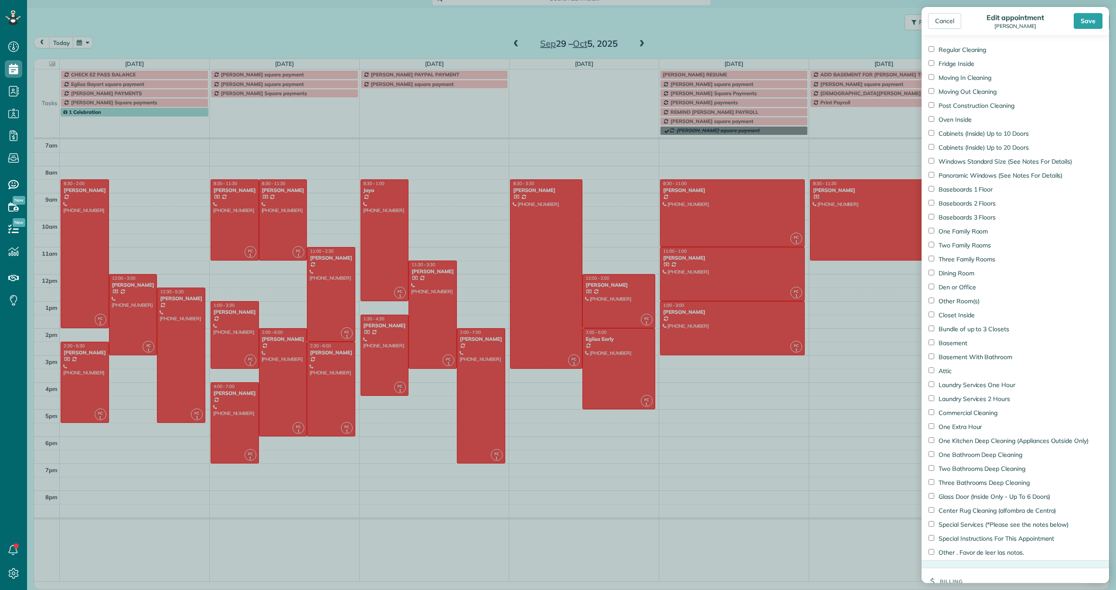
scroll to position [778, 0]
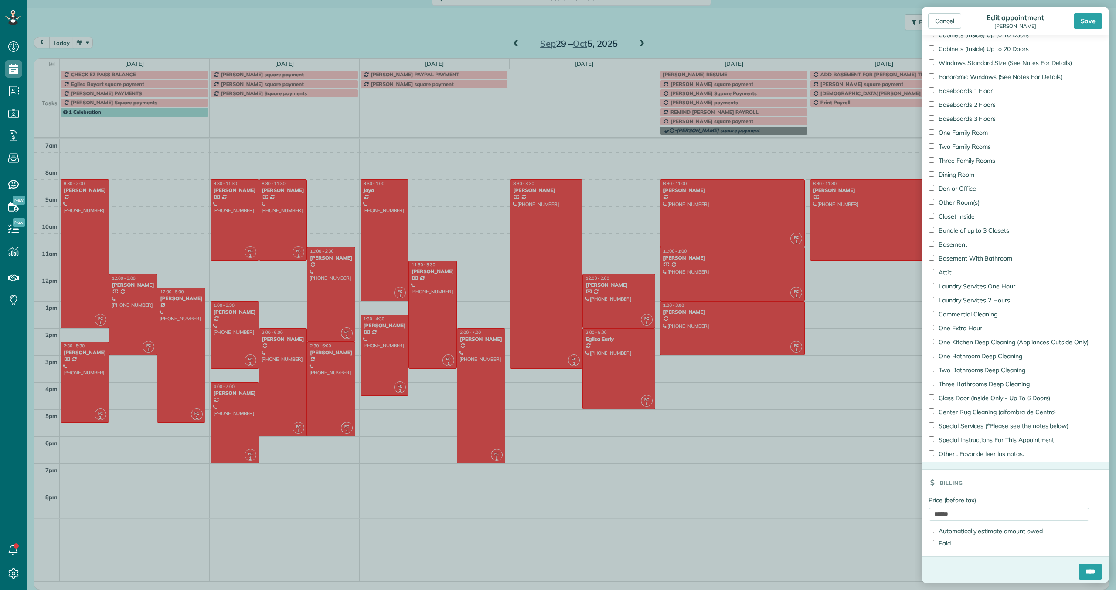
type input "**********"
click at [1088, 568] on input "****" at bounding box center [1091, 571] width 24 height 16
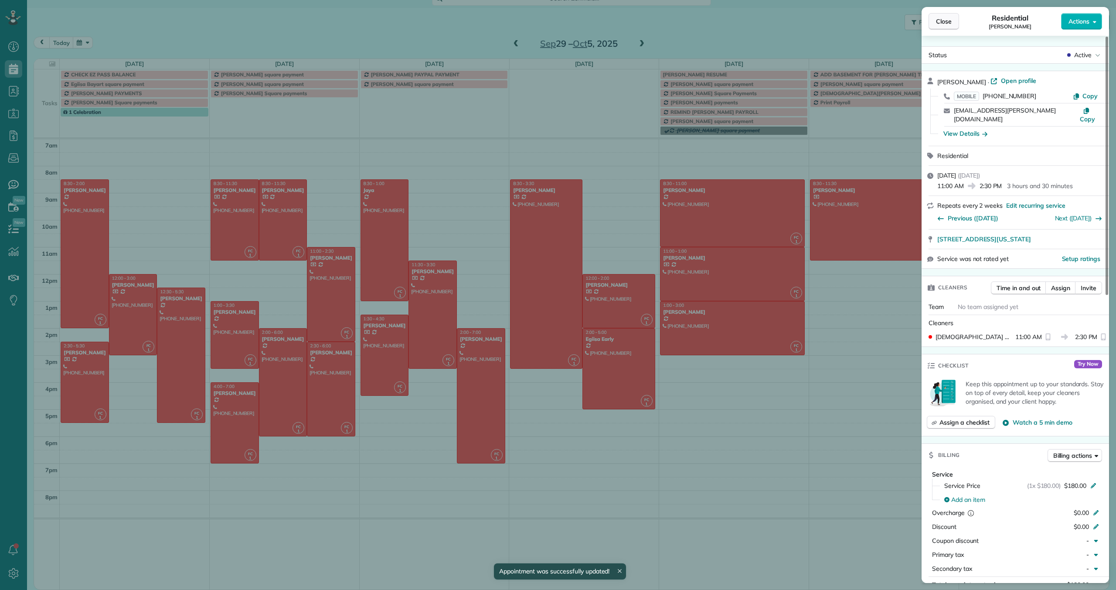
click at [940, 20] on span "Close" at bounding box center [944, 21] width 16 height 9
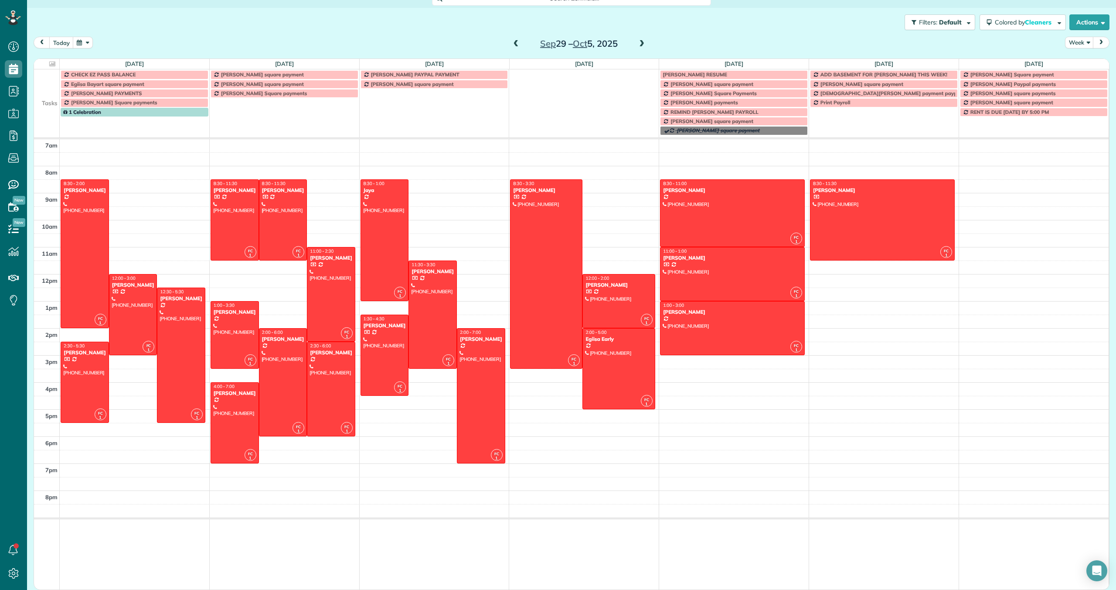
click at [516, 44] on span at bounding box center [517, 44] width 10 height 8
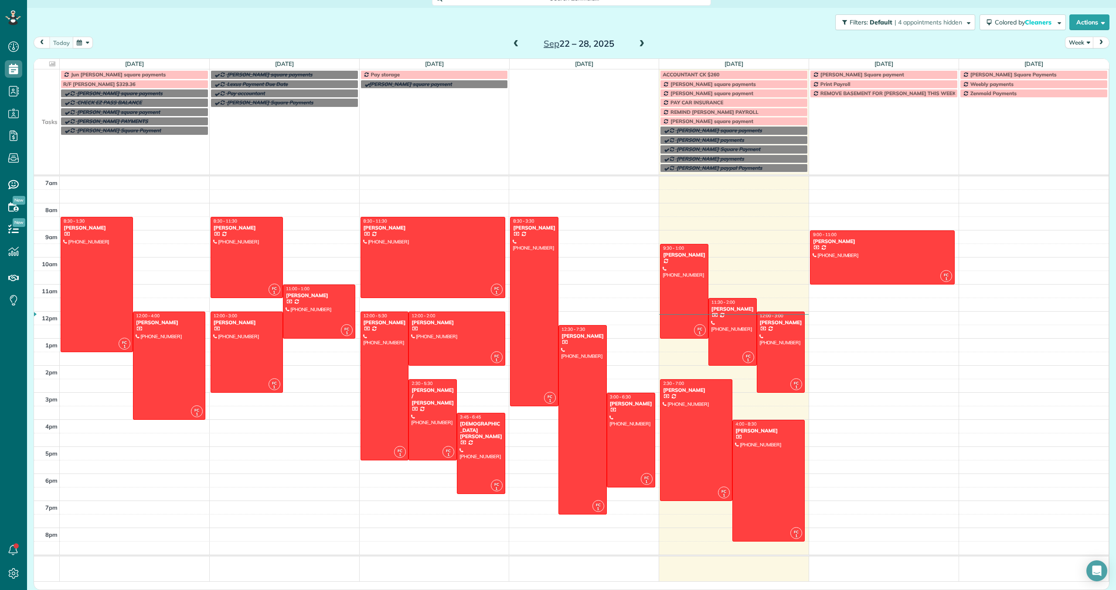
click at [707, 82] on span "[PERSON_NAME] square payments" at bounding box center [713, 84] width 85 height 7
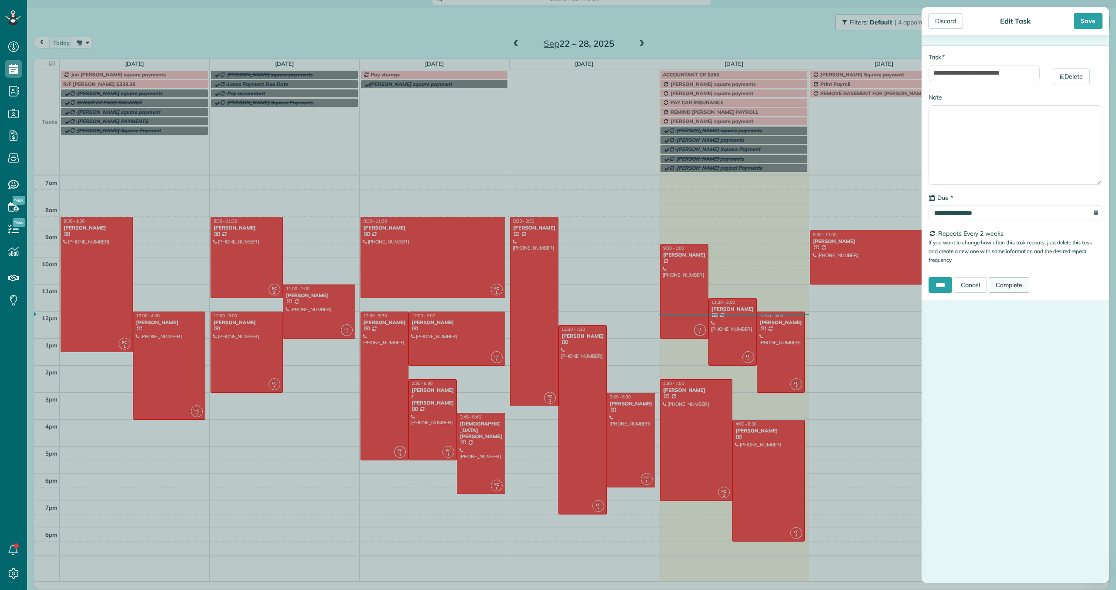
click at [1009, 283] on link "Complete" at bounding box center [1009, 285] width 41 height 16
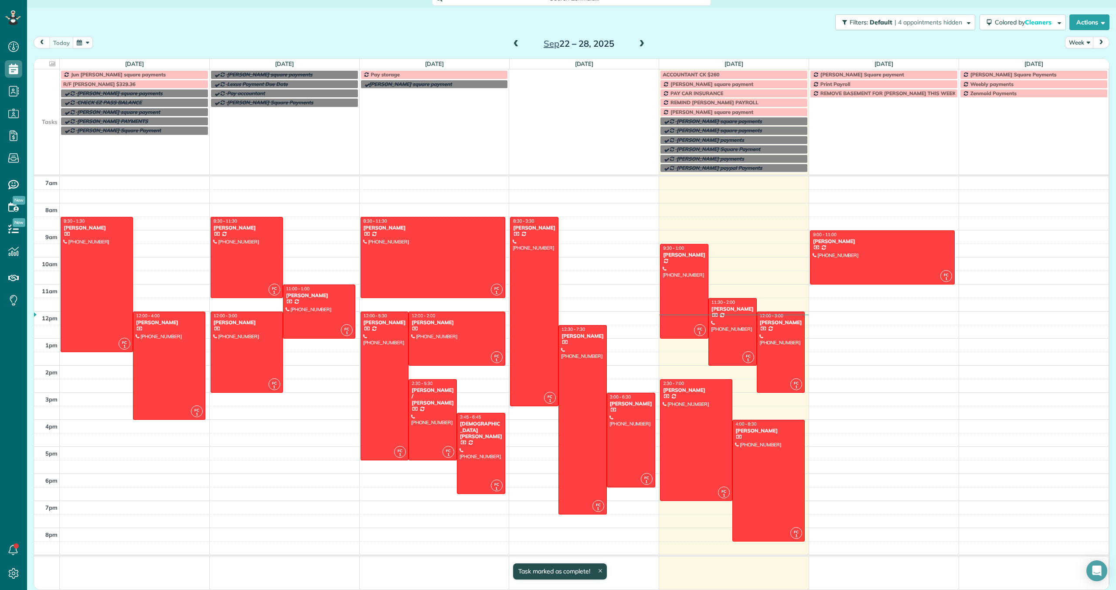
click at [641, 42] on span at bounding box center [642, 44] width 10 height 8
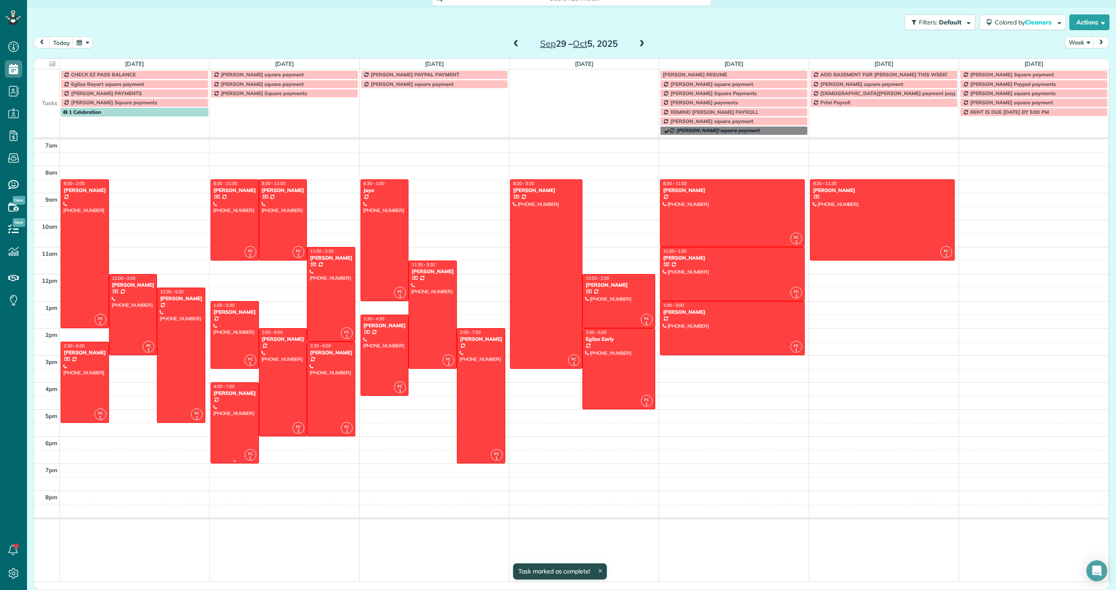
click at [224, 403] on div at bounding box center [235, 422] width 48 height 80
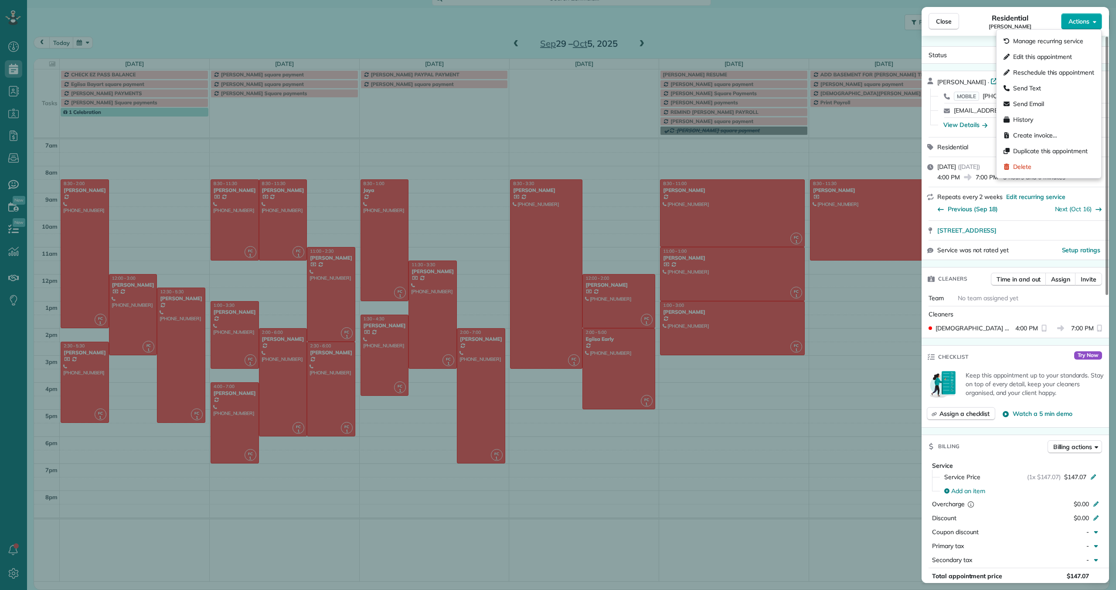
click at [1084, 23] on span "Actions" at bounding box center [1079, 21] width 21 height 9
click at [1045, 55] on span "Edit this appointment" at bounding box center [1053, 56] width 81 height 9
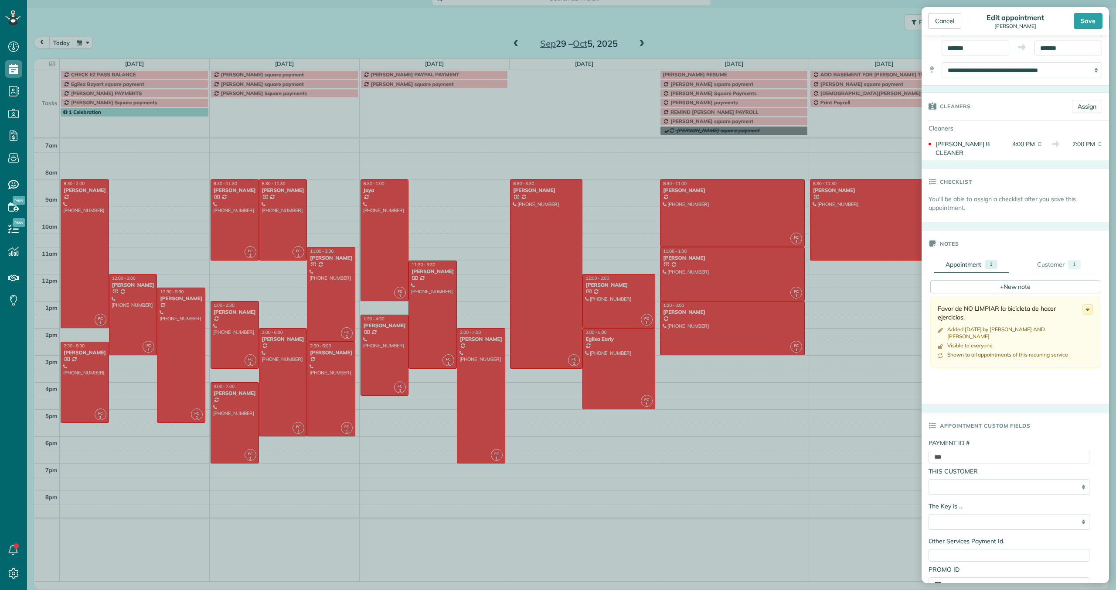
scroll to position [107, 0]
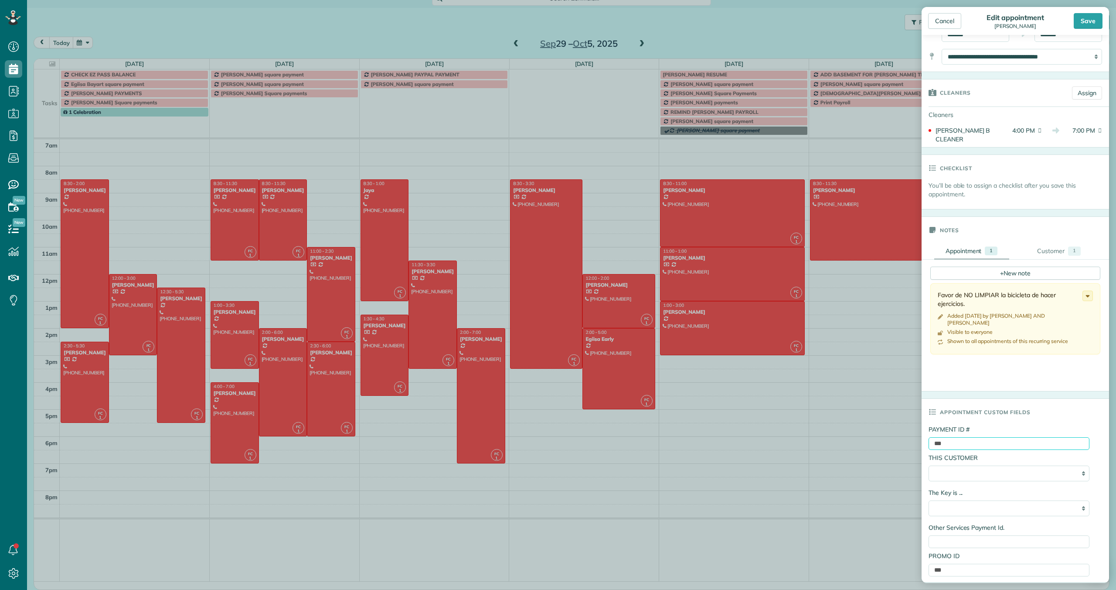
drag, startPoint x: 952, startPoint y: 434, endPoint x: 927, endPoint y: 434, distance: 25.3
click at [925, 434] on div "**********" at bounding box center [1016, 503] width 188 height 157
paste input "**********"
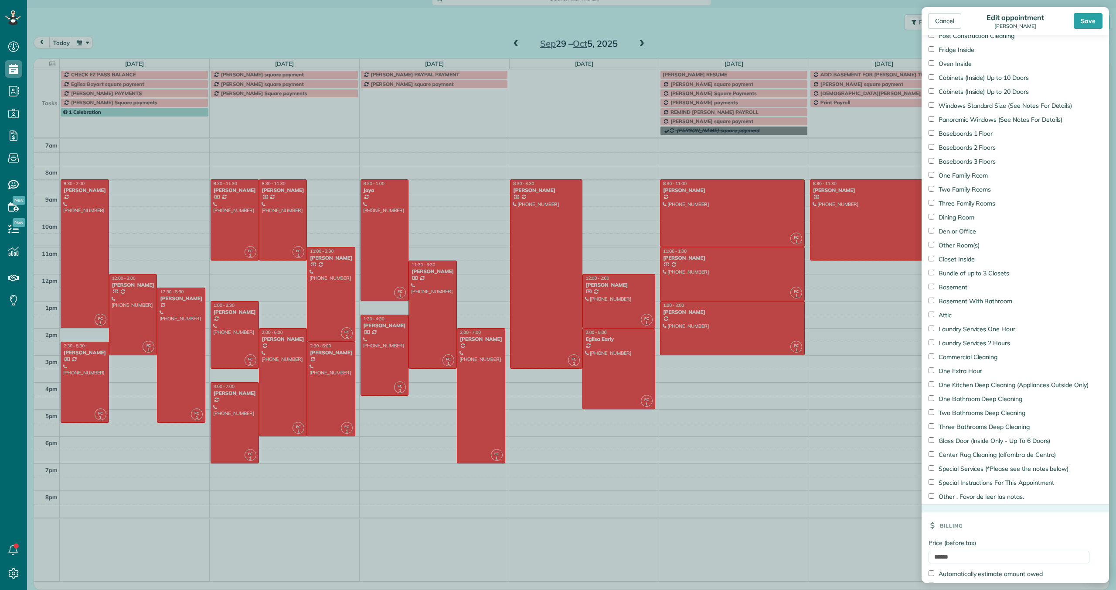
scroll to position [778, 0]
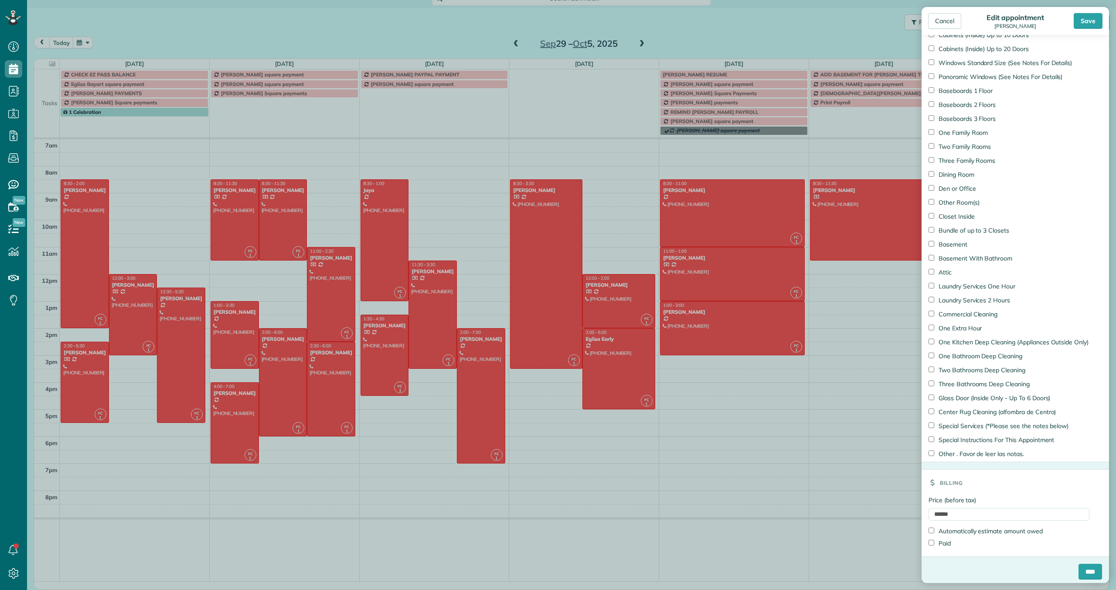
type input "**********"
click at [1090, 570] on input "****" at bounding box center [1091, 571] width 24 height 16
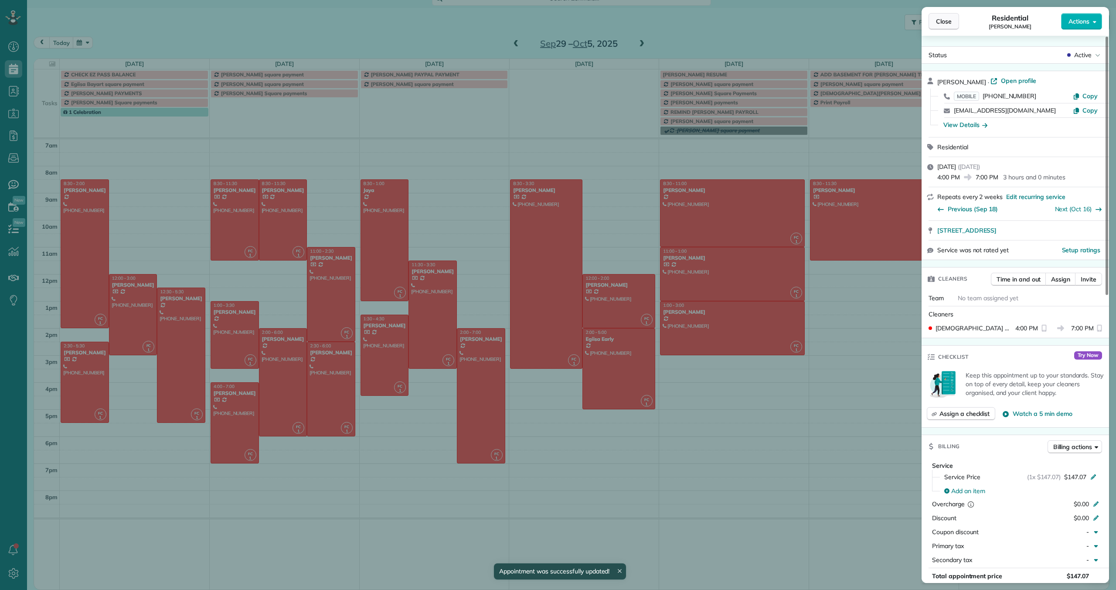
click at [945, 24] on span "Close" at bounding box center [944, 21] width 16 height 9
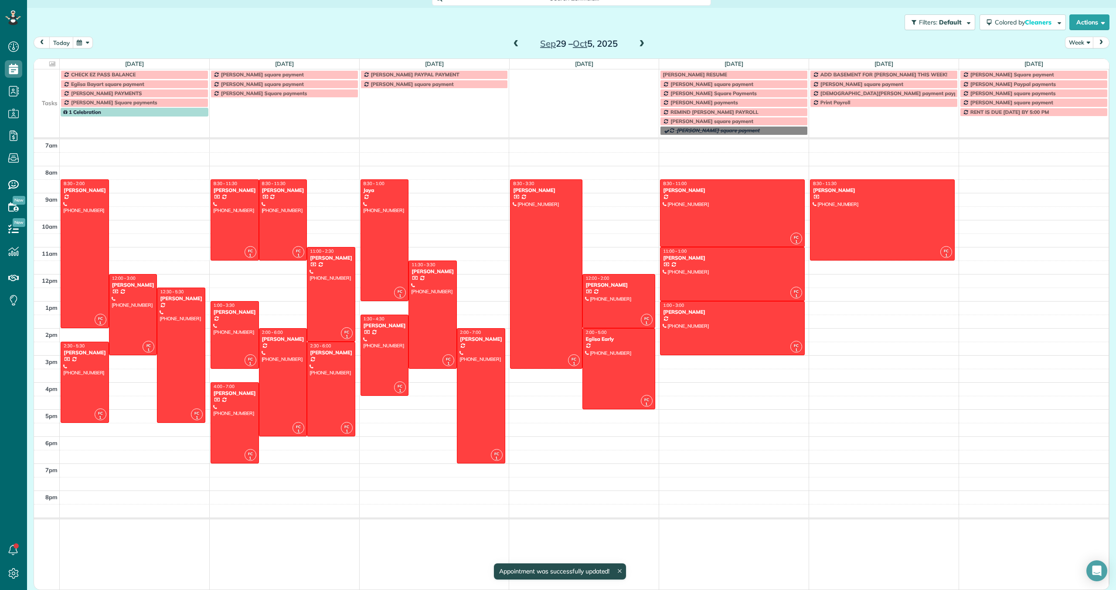
click at [515, 43] on span at bounding box center [517, 44] width 10 height 8
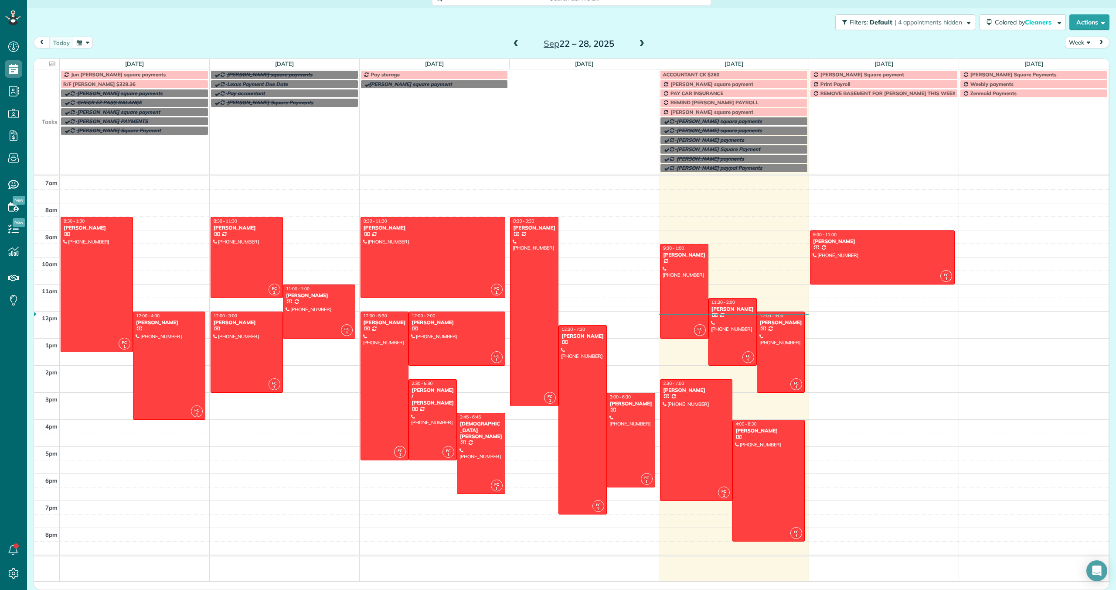
click at [711, 72] on span "ACCOUNTANT CK $260" at bounding box center [691, 74] width 57 height 7
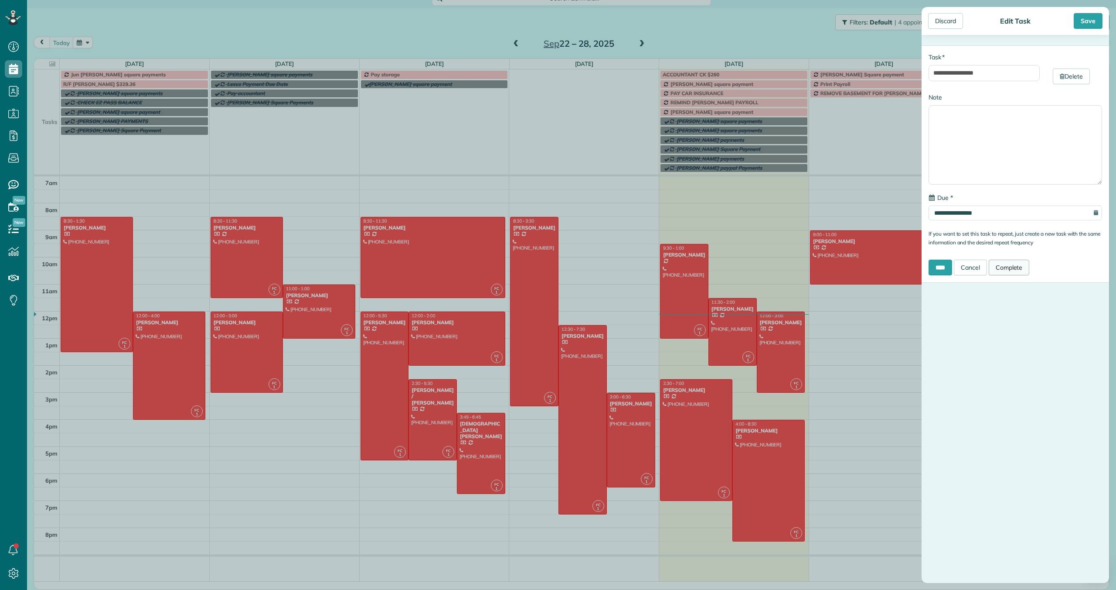
click at [1016, 270] on link "Complete" at bounding box center [1009, 267] width 41 height 16
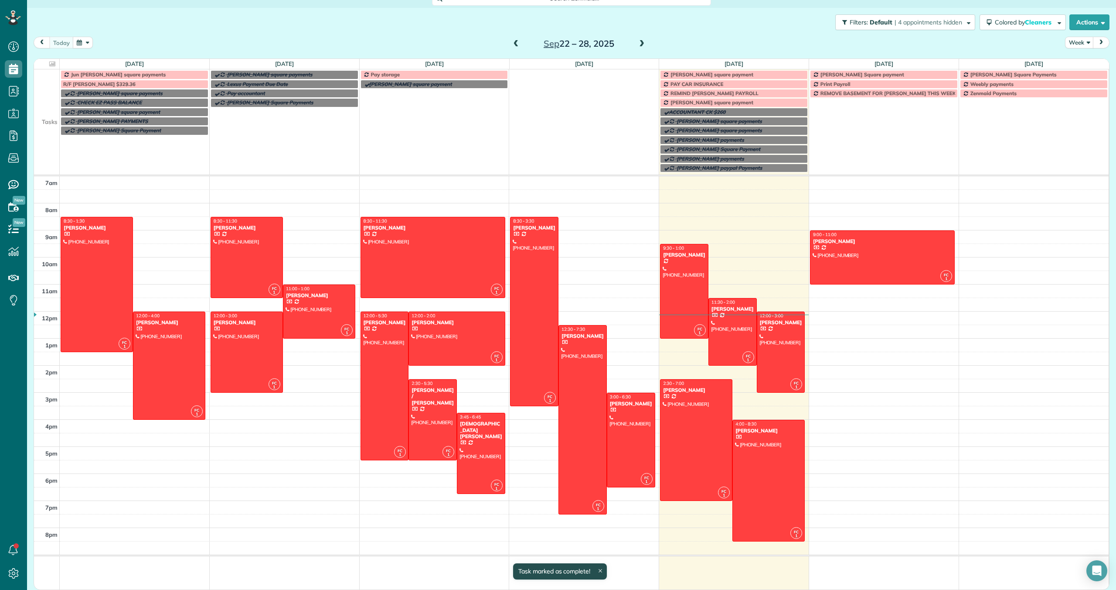
click at [733, 92] on div "REMIND [PERSON_NAME] PAYROLL" at bounding box center [734, 93] width 143 height 6
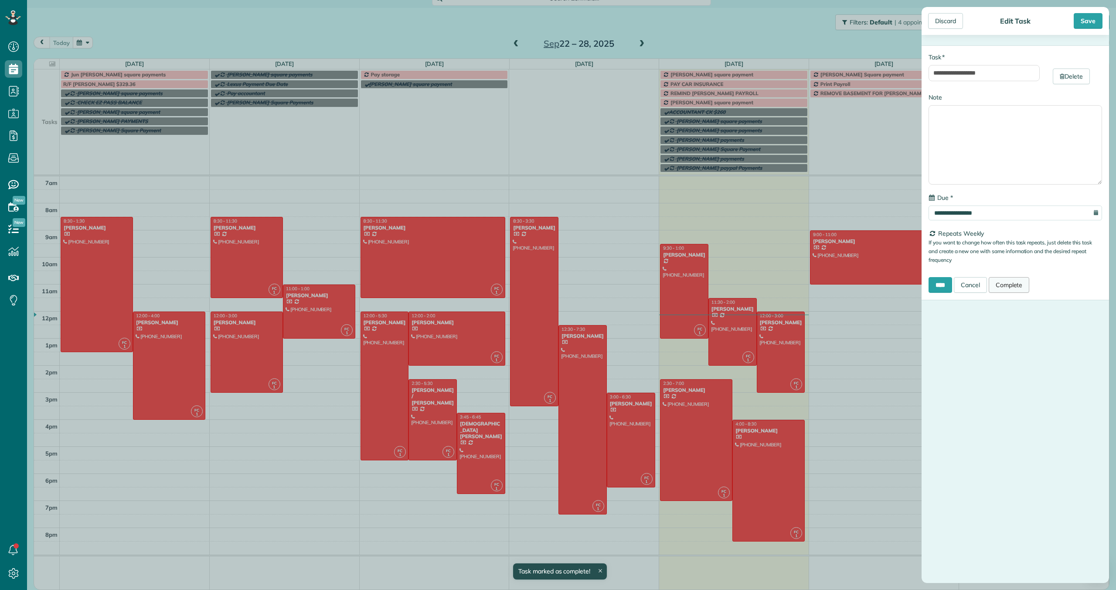
click at [1020, 287] on link "Complete" at bounding box center [1009, 285] width 41 height 16
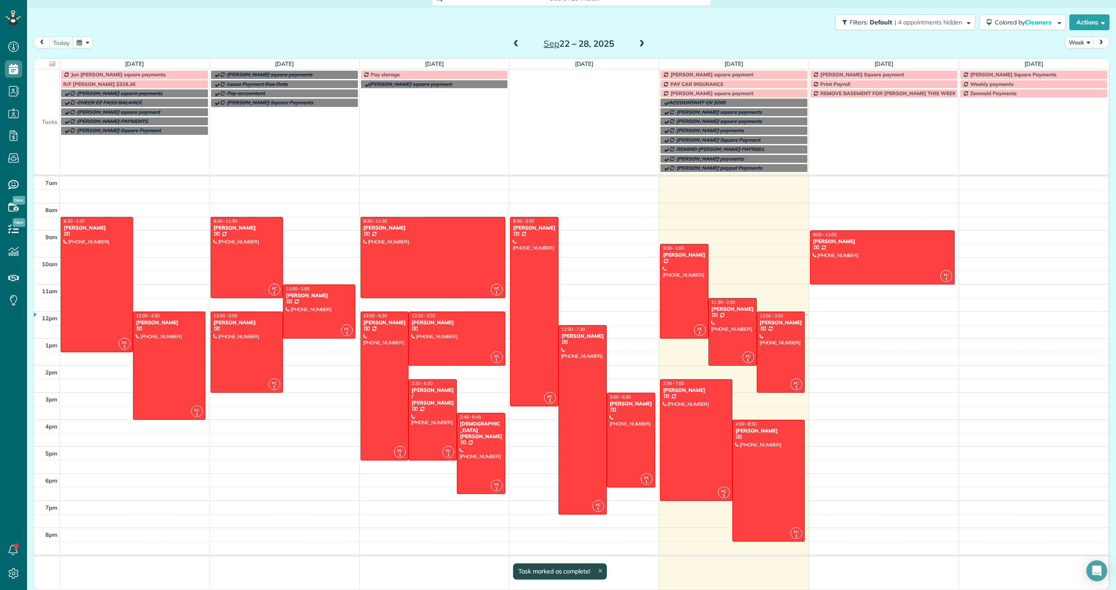
click at [841, 83] on span "Print Payroll" at bounding box center [836, 84] width 30 height 7
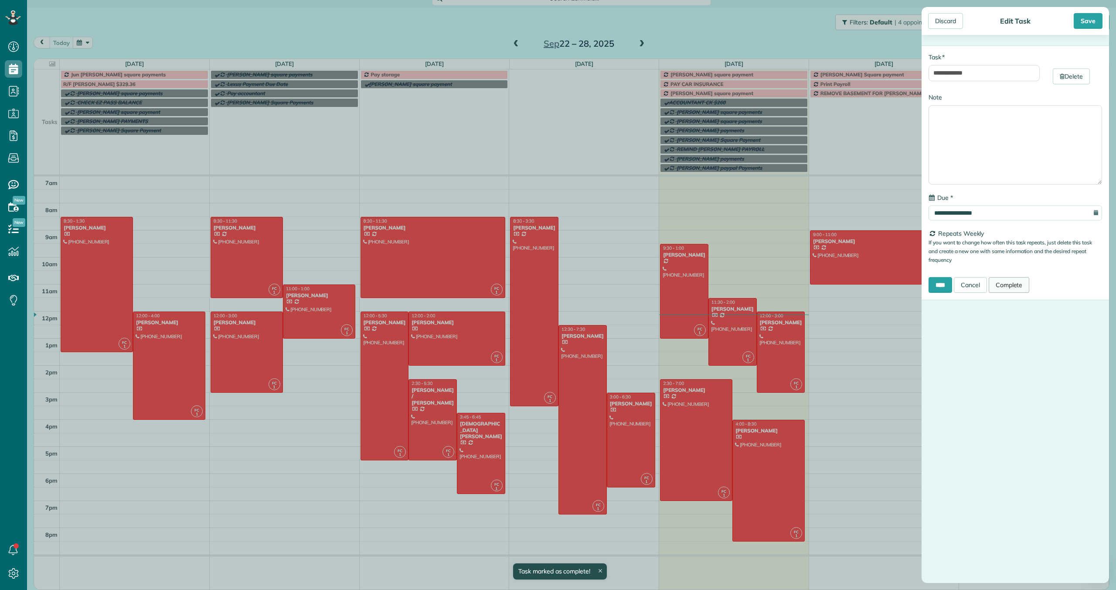
click at [1013, 283] on link "Complete" at bounding box center [1009, 285] width 41 height 16
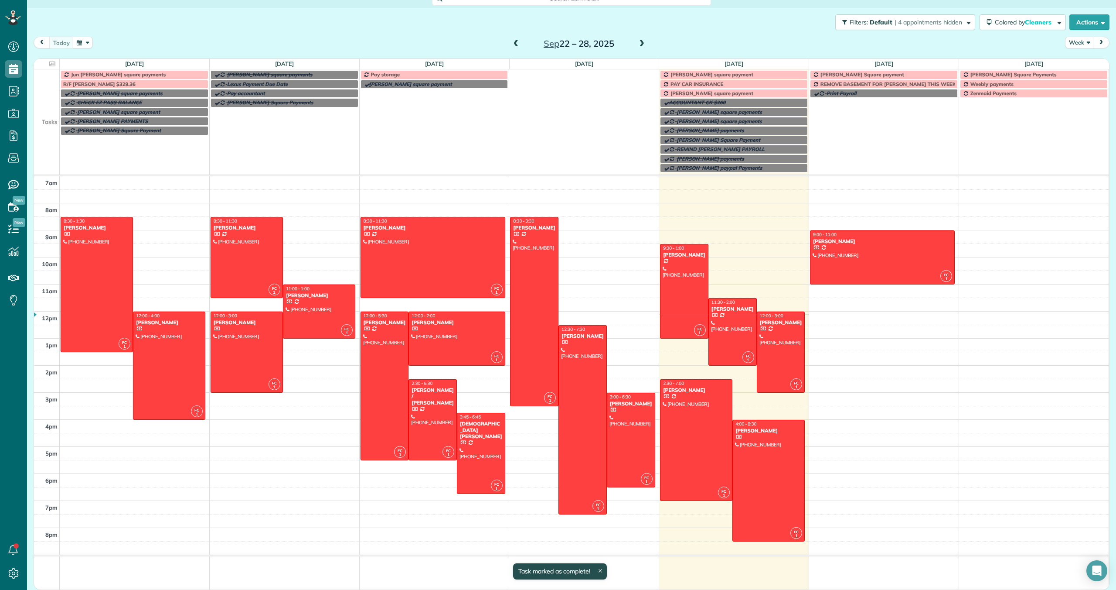
click at [867, 81] on span "REMOVE BASEMENT FOR [PERSON_NAME] THIS WEEK!" at bounding box center [889, 84] width 137 height 7
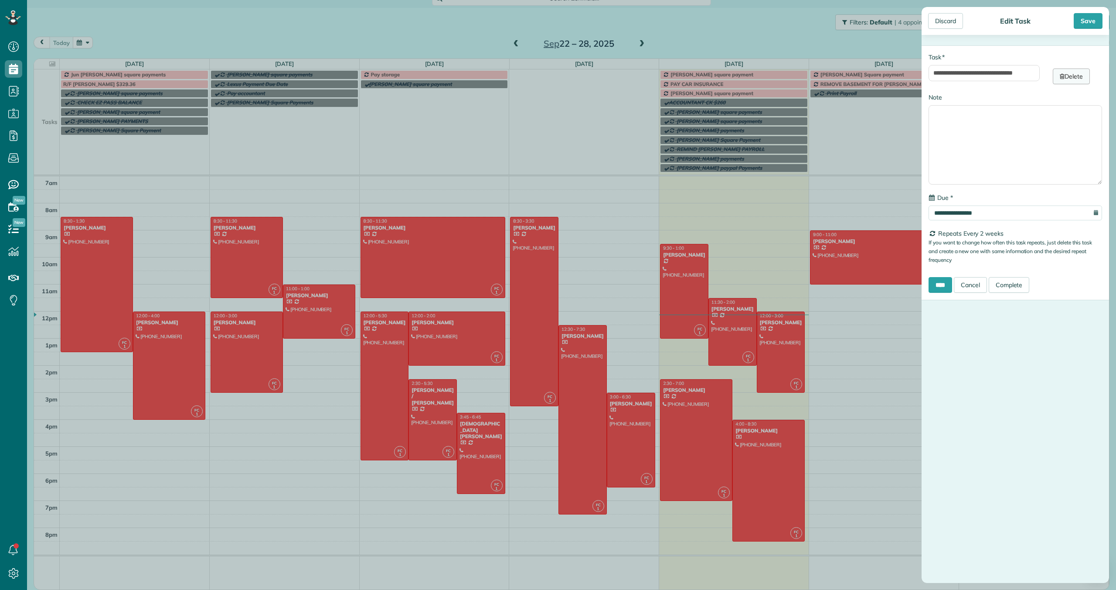
click at [1075, 78] on link "Delete" at bounding box center [1071, 76] width 37 height 16
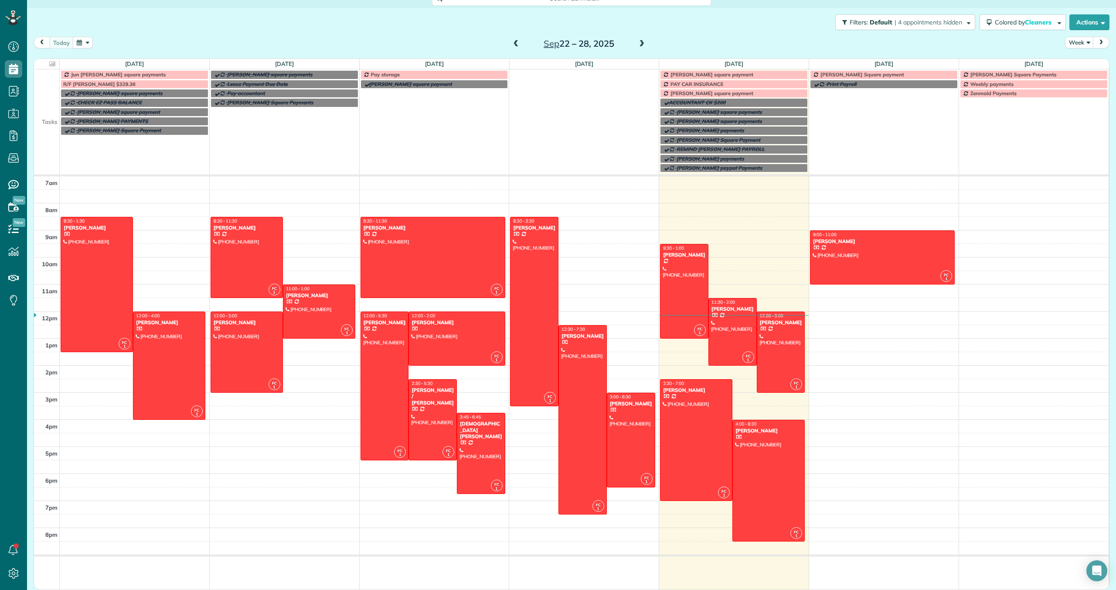
click at [679, 83] on span "PAY CAR INSURANCE" at bounding box center [697, 84] width 53 height 7
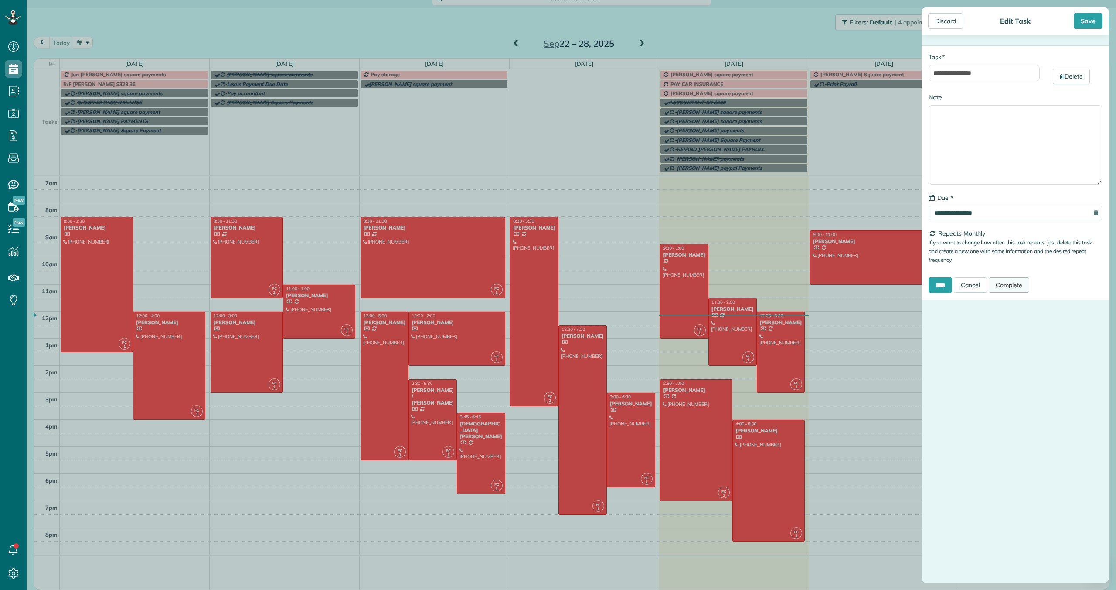
click at [1020, 285] on link "Complete" at bounding box center [1009, 285] width 41 height 16
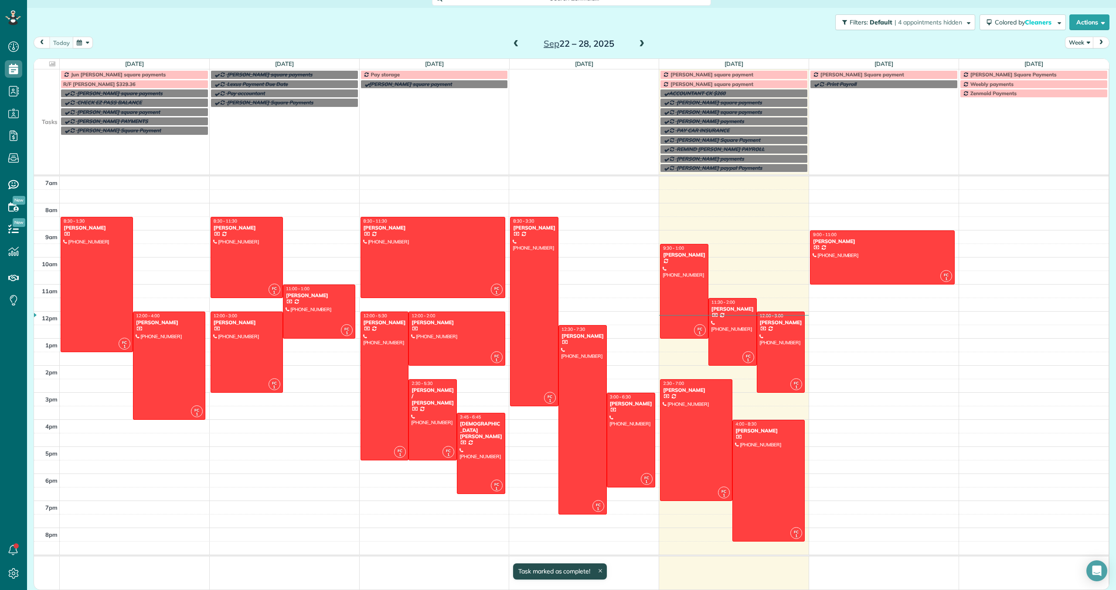
click at [642, 43] on span at bounding box center [642, 44] width 10 height 8
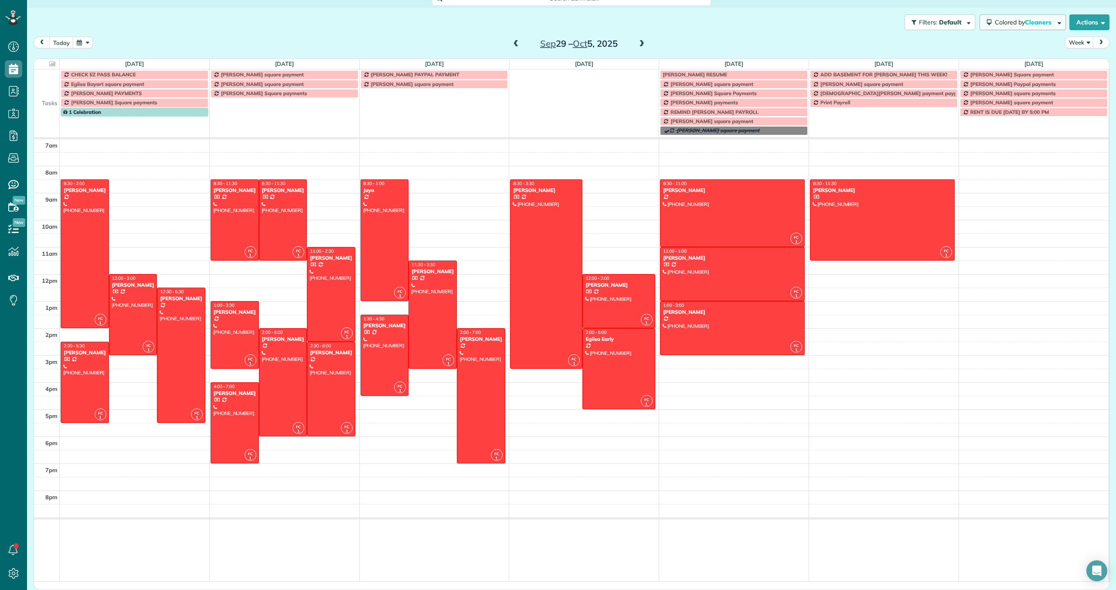
click at [1029, 20] on span "Cleaners" at bounding box center [1039, 22] width 28 height 8
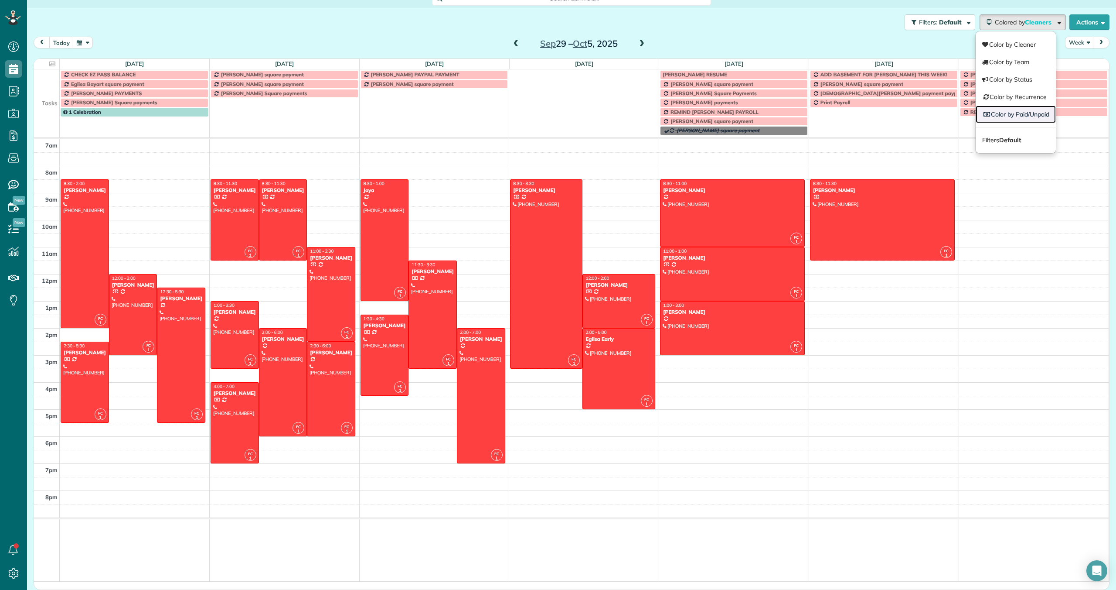
click at [1017, 110] on link "Color by Paid/Unpaid" at bounding box center [1016, 114] width 80 height 17
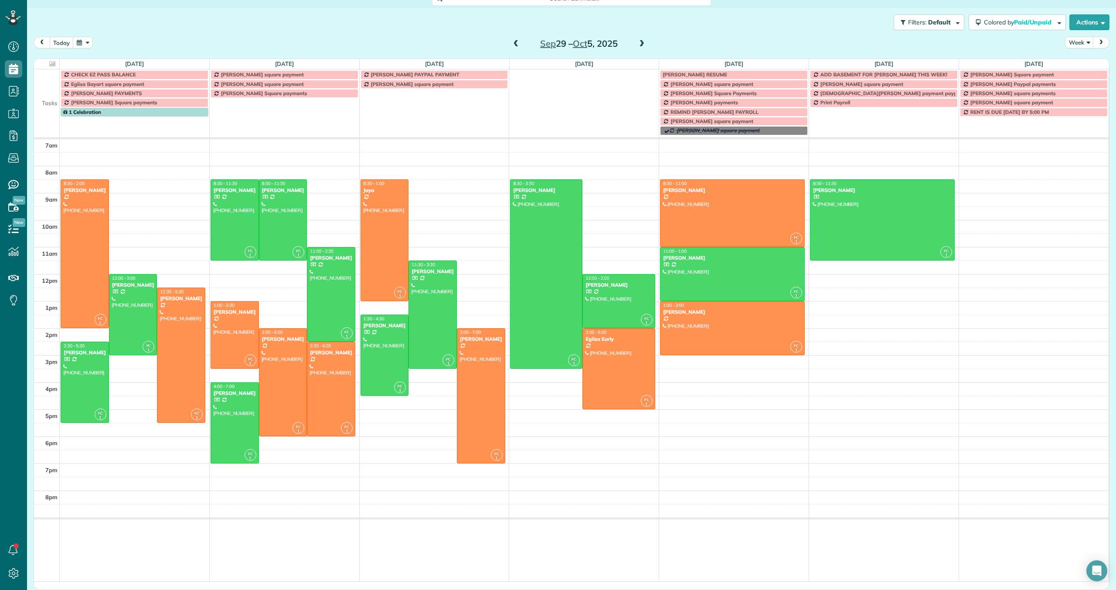
click at [42, 40] on span "prev" at bounding box center [41, 43] width 7 height 6
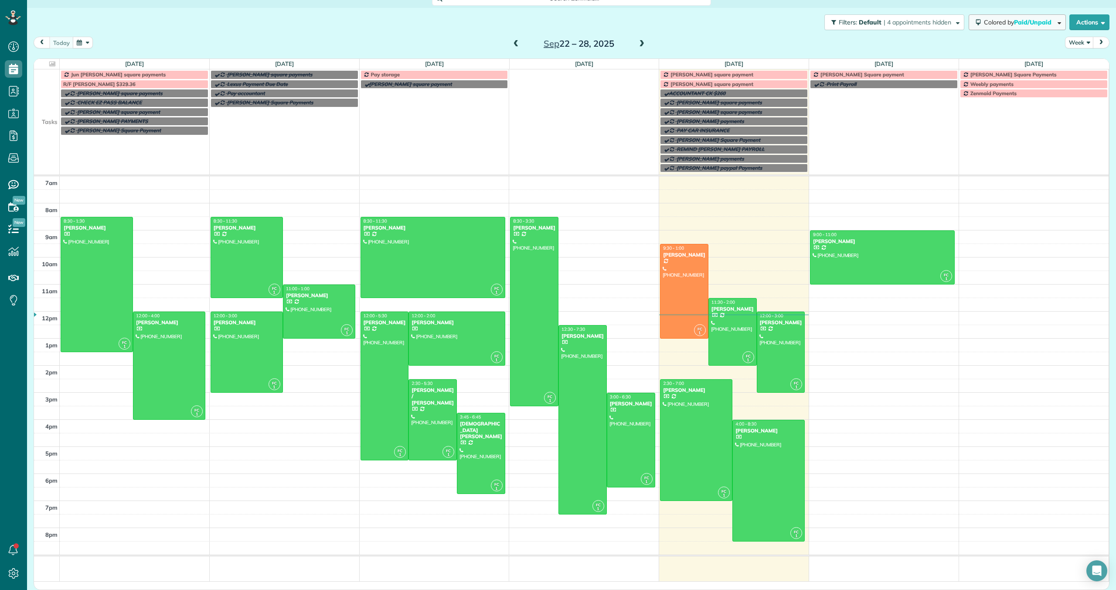
click at [1024, 20] on span "Paid/Unpaid" at bounding box center [1033, 22] width 39 height 8
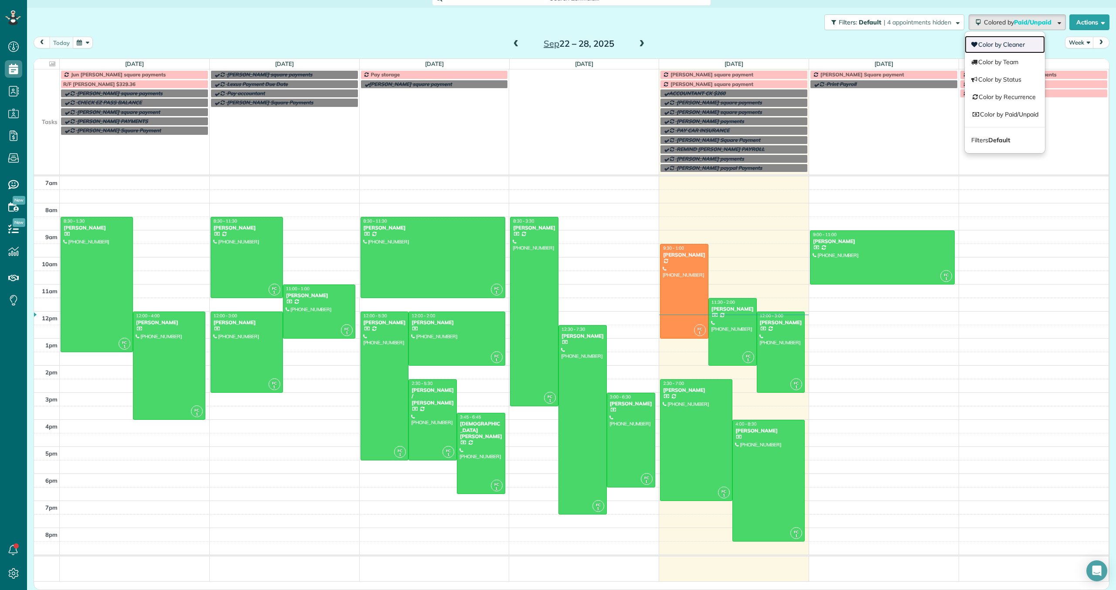
click at [1005, 44] on link "Color by Cleaner" at bounding box center [1005, 44] width 80 height 17
